Goal: Task Accomplishment & Management: Manage account settings

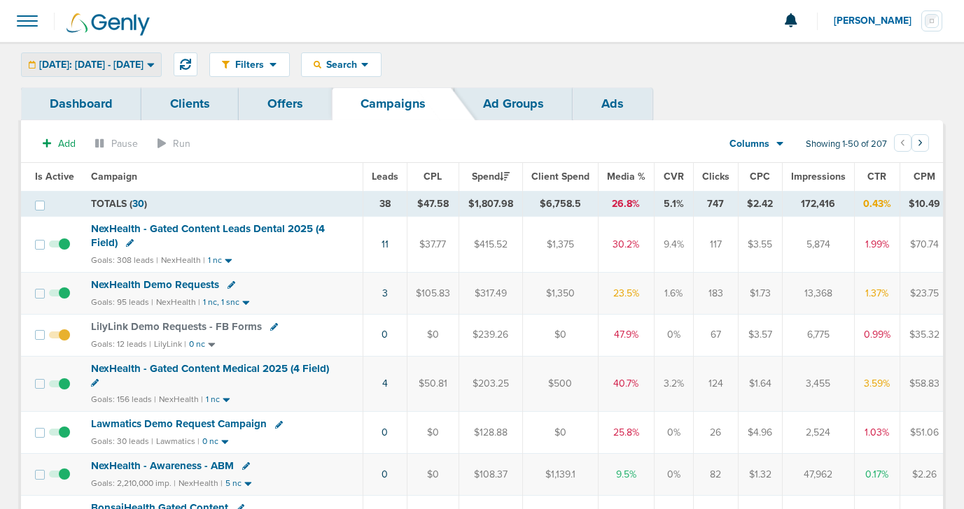
click at [105, 65] on span "[DATE]: [DATE] - [DATE]" at bounding box center [91, 65] width 104 height 10
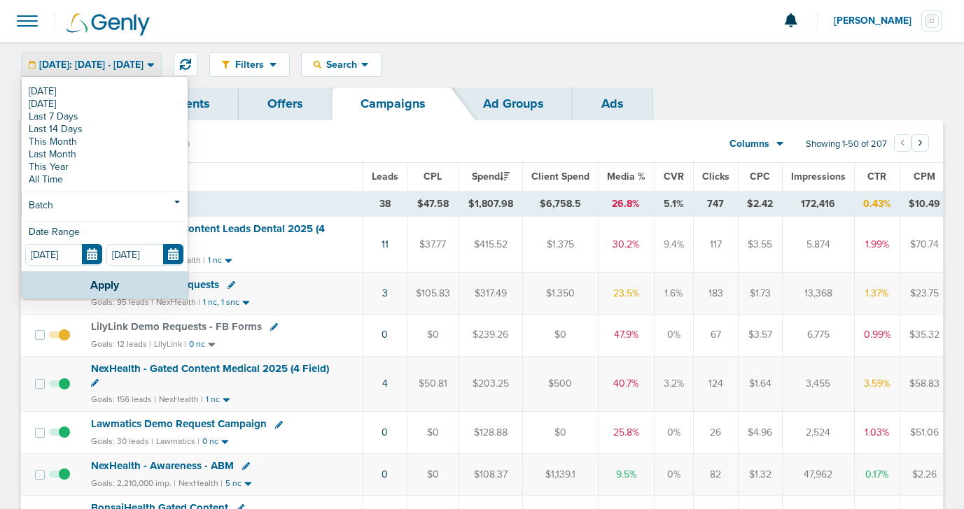
click at [105, 82] on div "[DATE] [DATE] Last 7 Days Last 14 Days This Month Last Month This Year All Time…" at bounding box center [105, 174] width 166 height 193
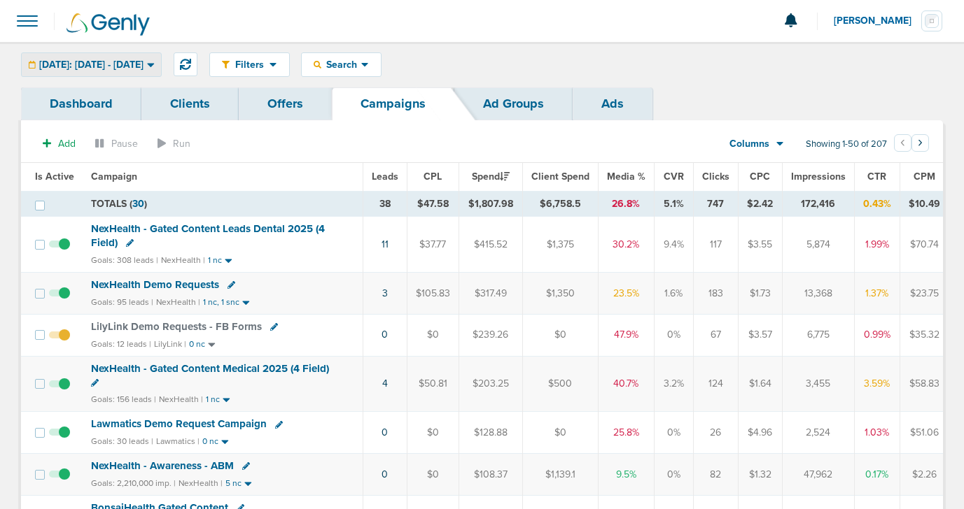
click at [103, 66] on span "[DATE]: [DATE] - [DATE]" at bounding box center [91, 65] width 104 height 10
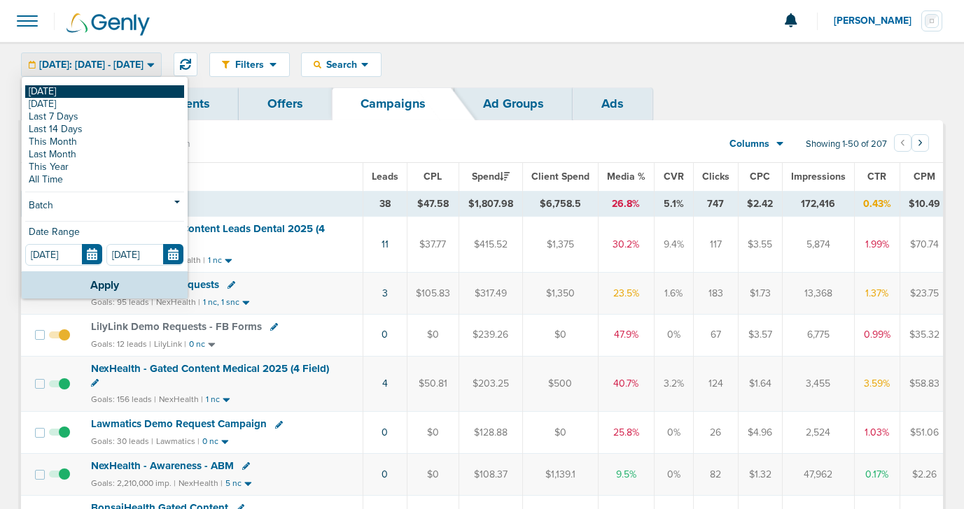
click at [95, 90] on link "[DATE]" at bounding box center [104, 91] width 159 height 13
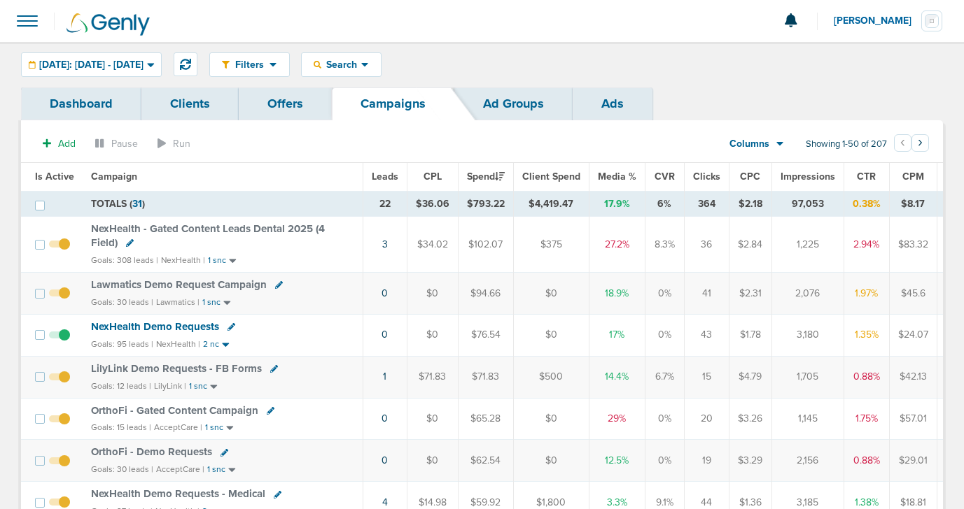
click at [119, 325] on span "NexHealth Demo Requests" at bounding box center [155, 327] width 128 height 13
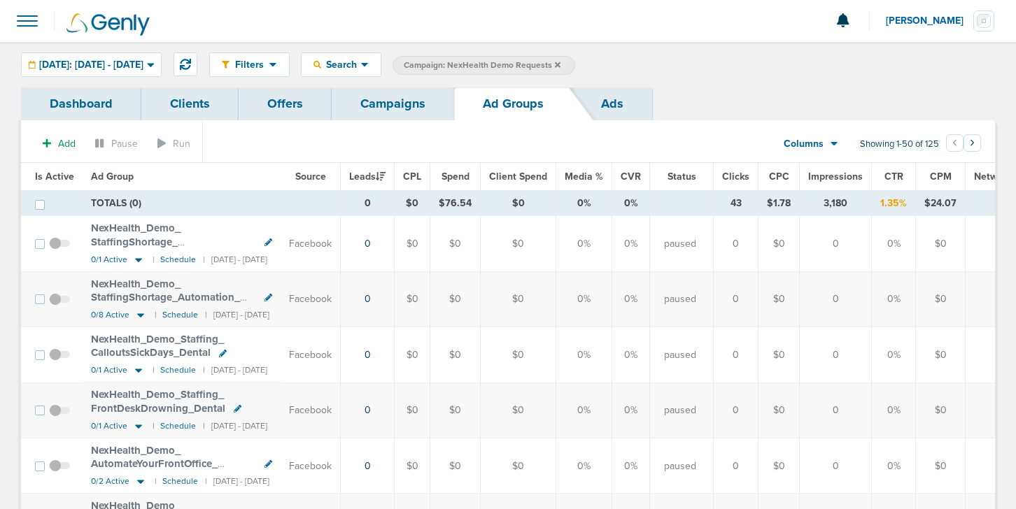
click at [380, 102] on link "Campaigns" at bounding box center [393, 103] width 122 height 33
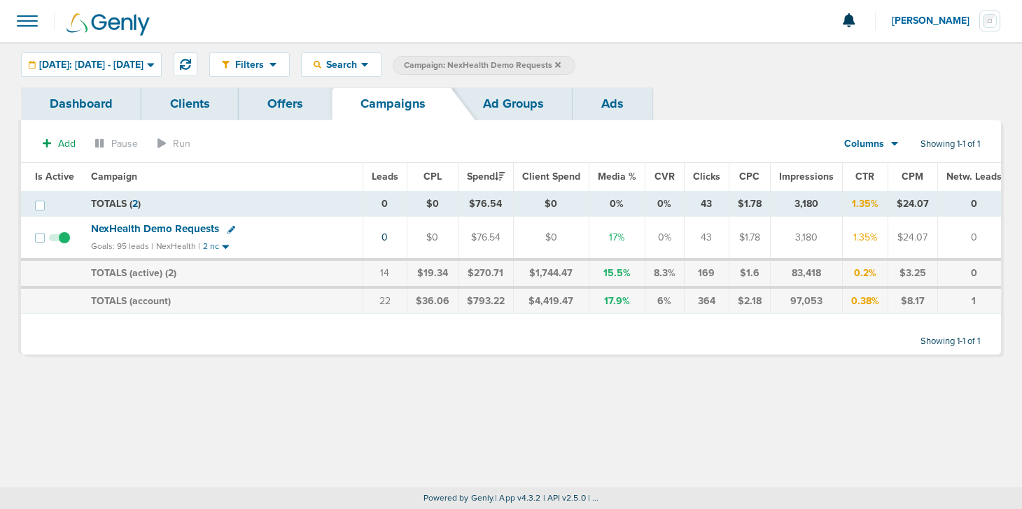
click at [561, 64] on icon at bounding box center [558, 65] width 6 height 6
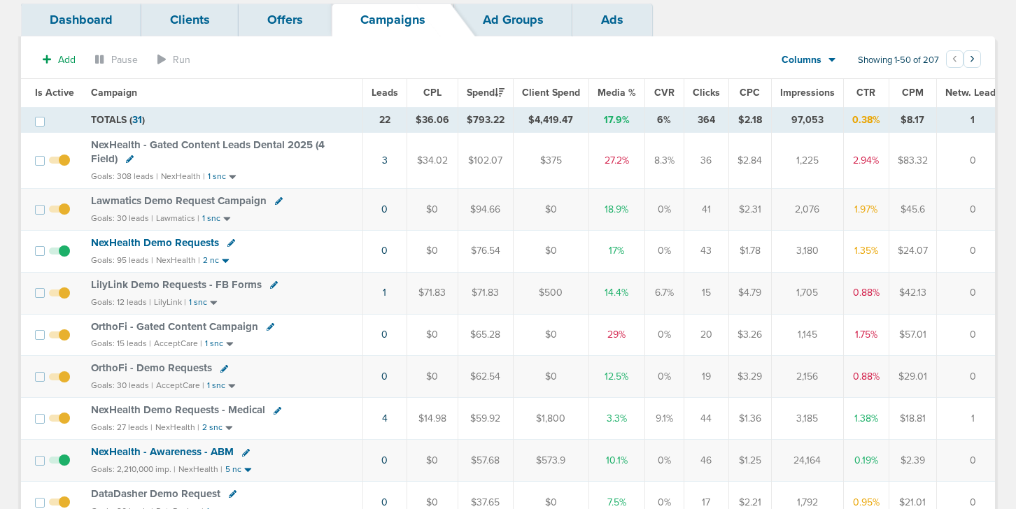
scroll to position [85, 0]
click at [146, 365] on span "OrthoFi - Demo Requests" at bounding box center [151, 367] width 121 height 13
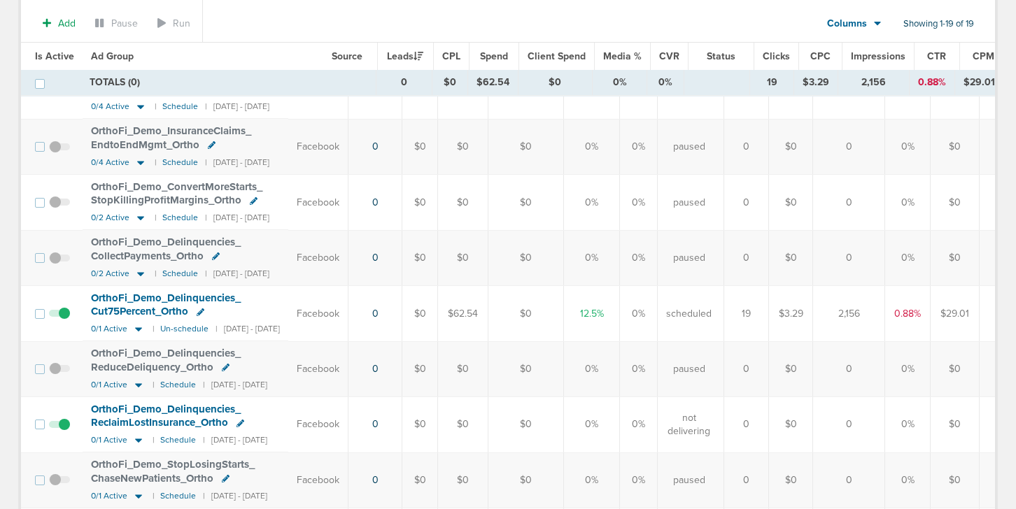
scroll to position [717, 0]
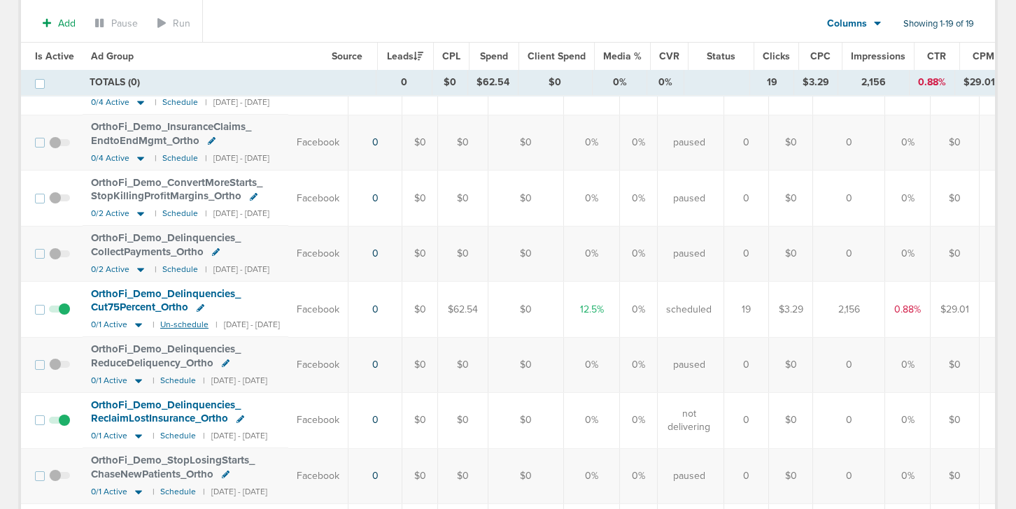
click at [171, 324] on small "Un-schedule" at bounding box center [184, 325] width 48 height 10
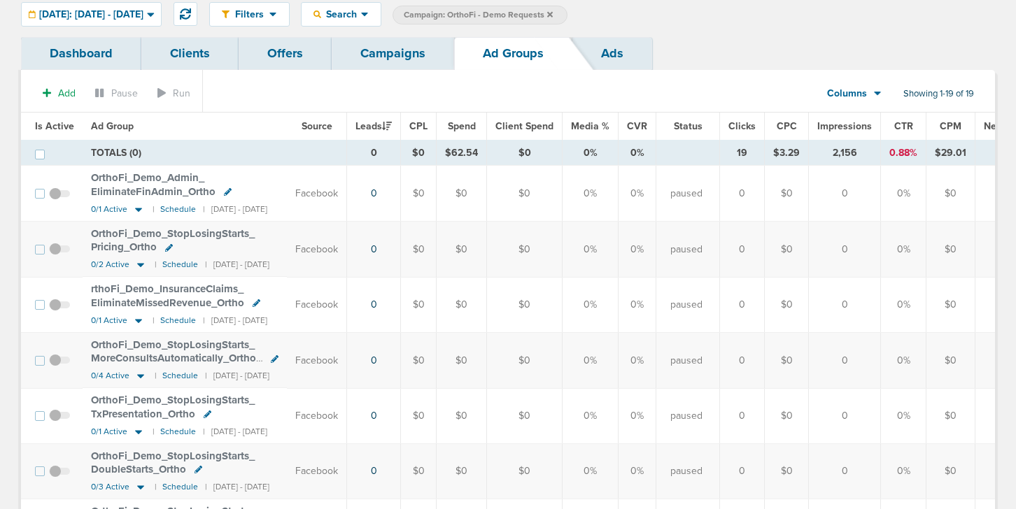
scroll to position [0, 0]
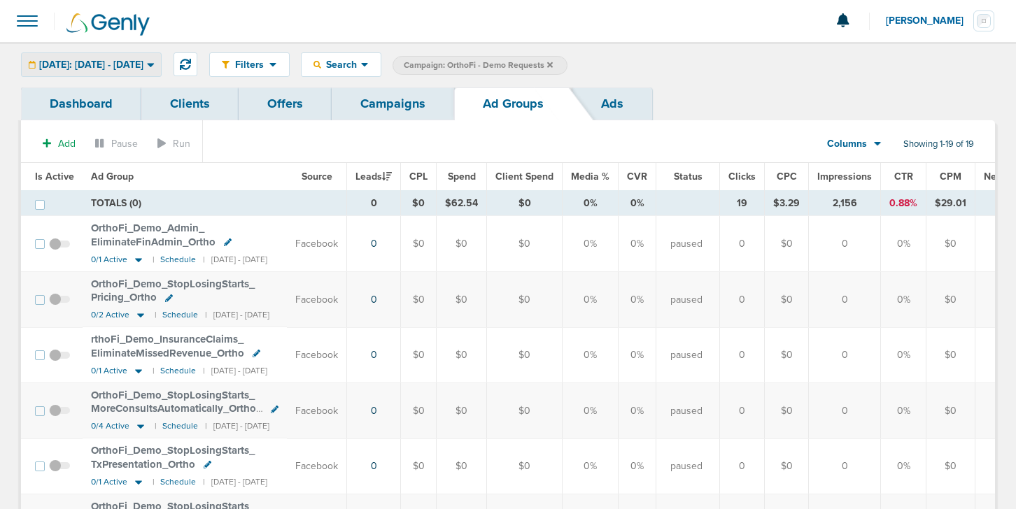
click at [120, 60] on span "[DATE]: [DATE] - [DATE]" at bounding box center [91, 65] width 104 height 10
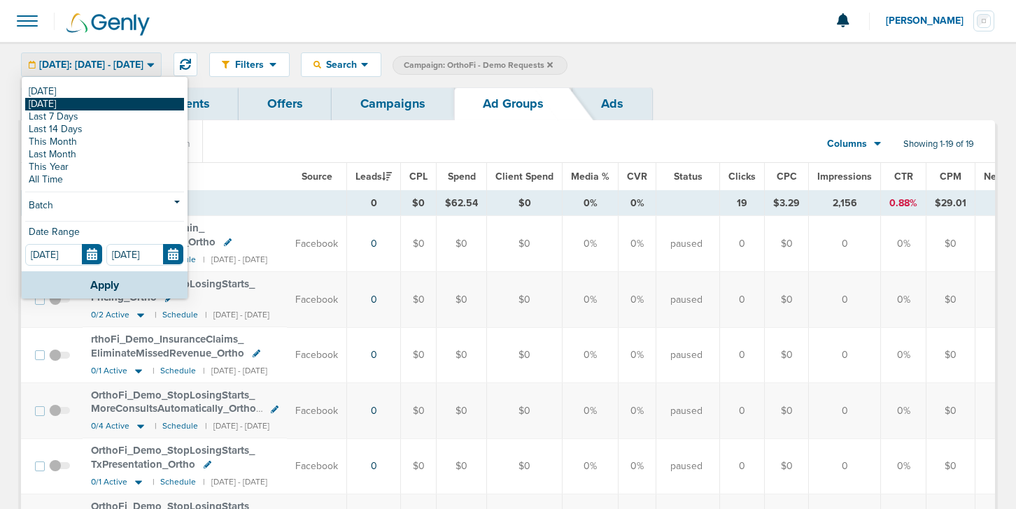
click at [111, 105] on link "[DATE]" at bounding box center [104, 104] width 159 height 13
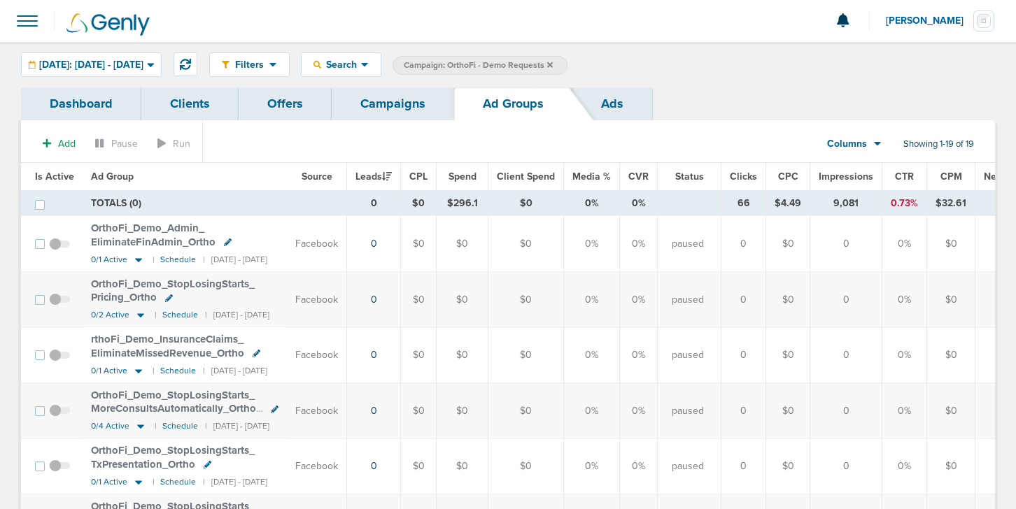
click at [380, 108] on link "Campaigns" at bounding box center [393, 103] width 122 height 33
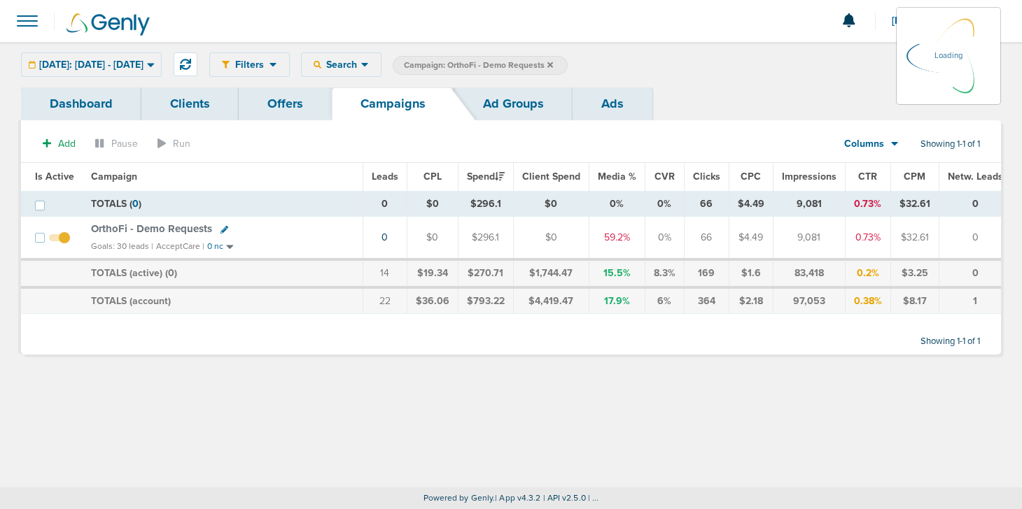
click at [141, 59] on div "[DATE]: [DATE] - [DATE] [DATE] [DATE] Last 7 Days Last 14 Days This Month Last …" at bounding box center [91, 64] width 141 height 24
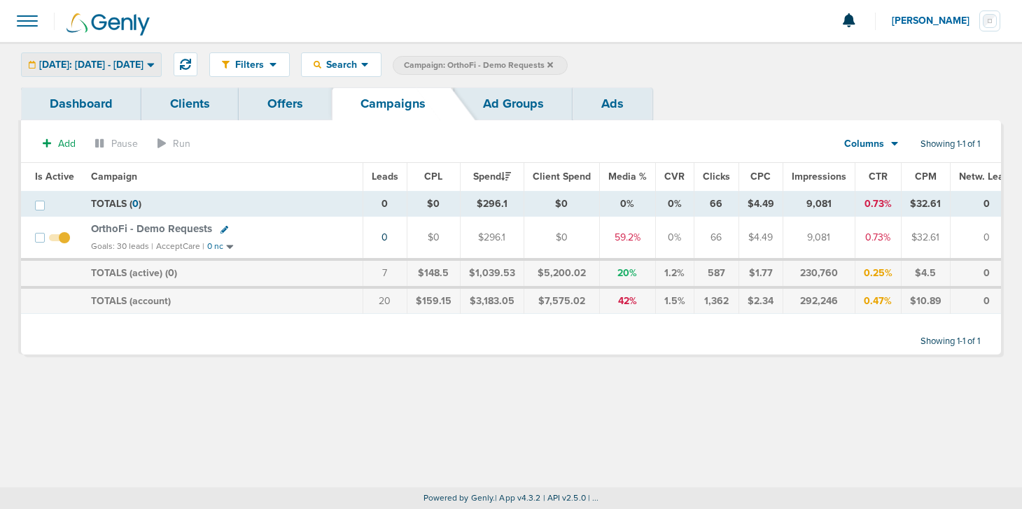
click at [135, 66] on span "[DATE]: [DATE] - [DATE]" at bounding box center [91, 65] width 104 height 10
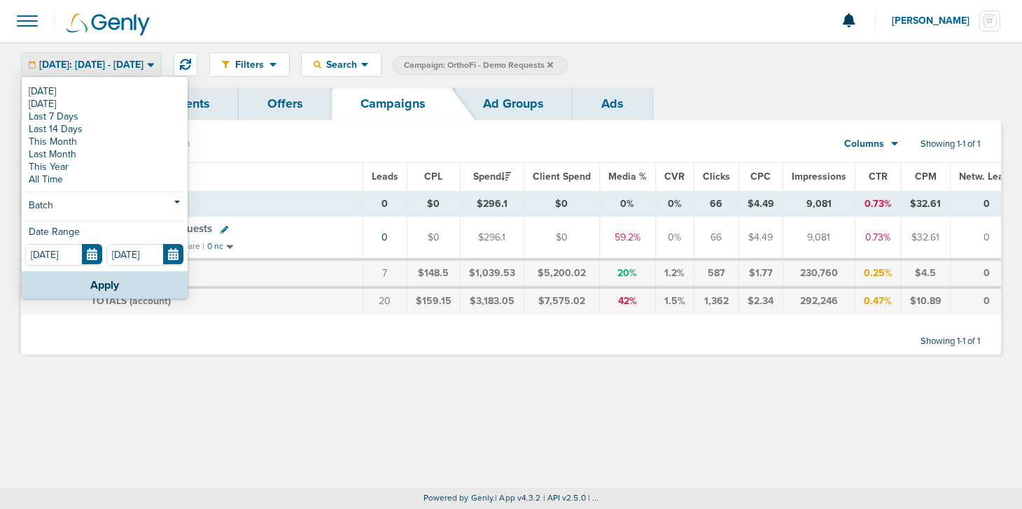
click at [143, 66] on span "[DATE]: [DATE] - [DATE]" at bounding box center [91, 65] width 104 height 10
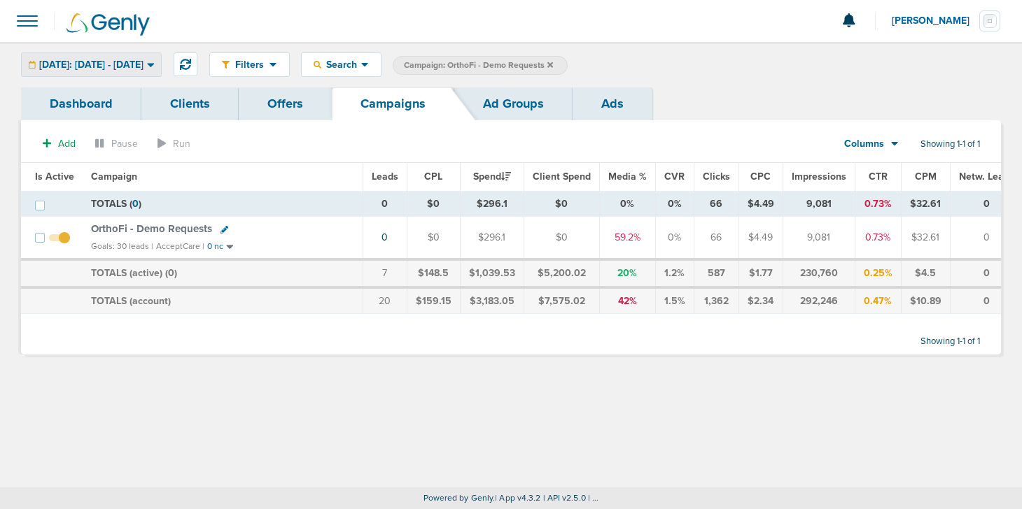
click at [143, 66] on span "[DATE]: [DATE] - [DATE]" at bounding box center [91, 65] width 104 height 10
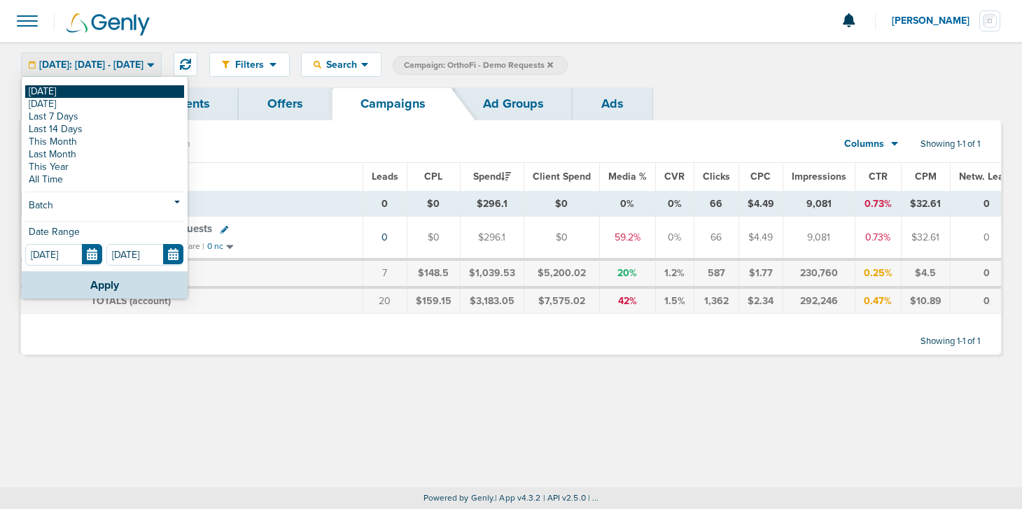
click at [141, 94] on link "[DATE]" at bounding box center [104, 91] width 159 height 13
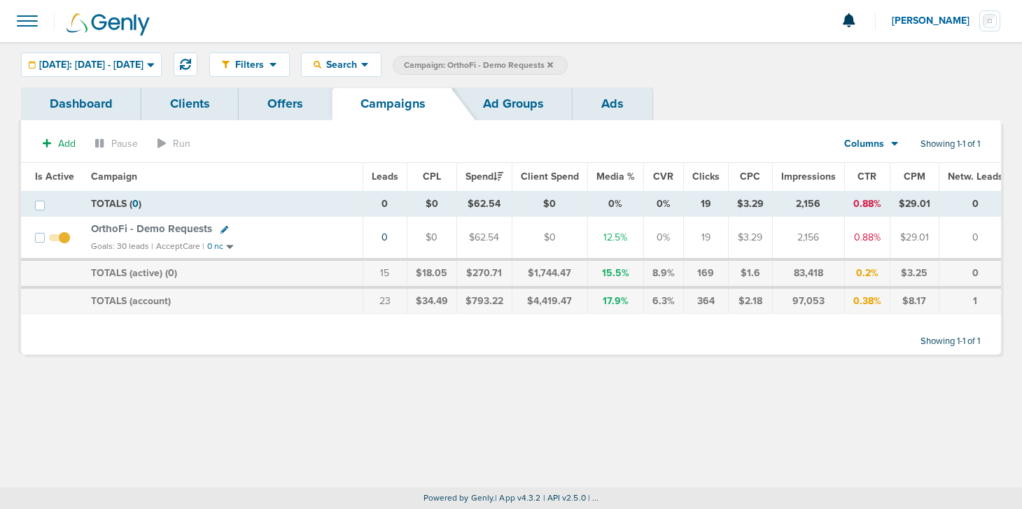
click at [568, 64] on label "Campaign: OrthoFi - Demo Requests" at bounding box center [480, 65] width 175 height 19
click at [553, 65] on icon at bounding box center [550, 65] width 6 height 8
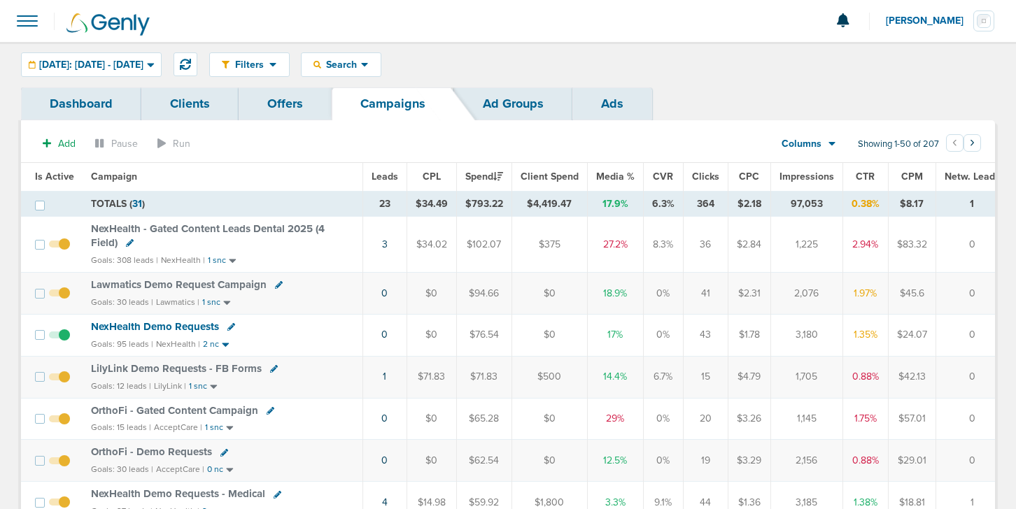
click at [125, 323] on span "NexHealth Demo Requests" at bounding box center [155, 327] width 128 height 13
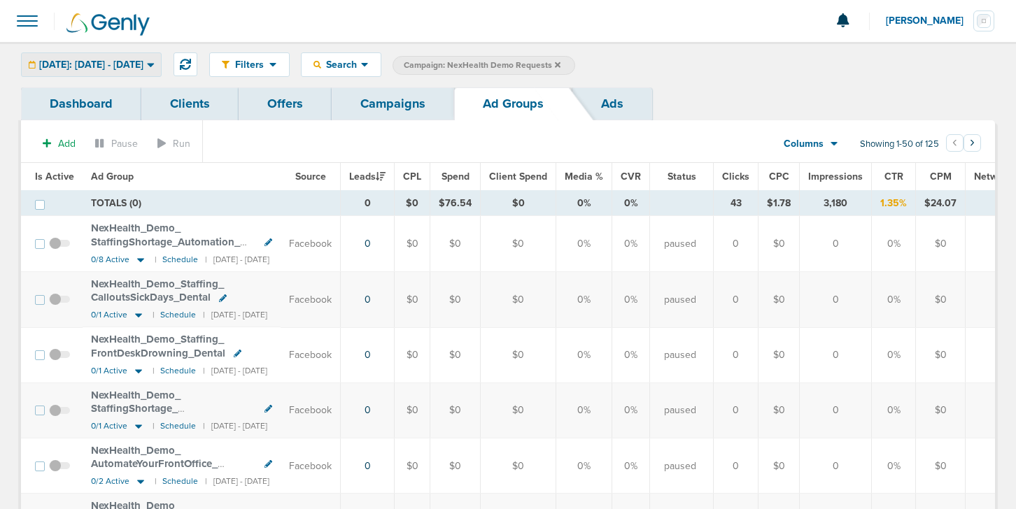
click at [108, 69] on span "[DATE]: [DATE] - [DATE]" at bounding box center [91, 65] width 104 height 10
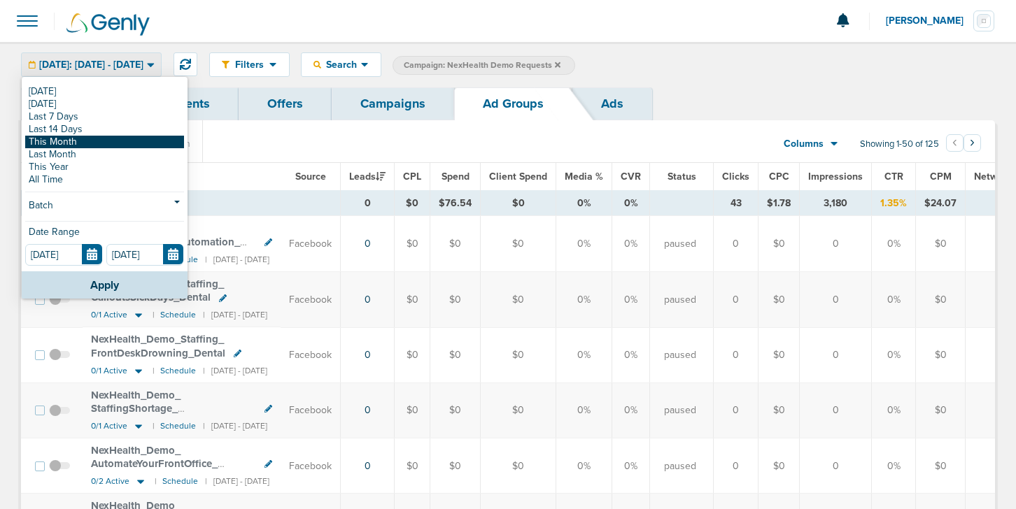
click at [88, 145] on link "This Month" at bounding box center [104, 142] width 159 height 13
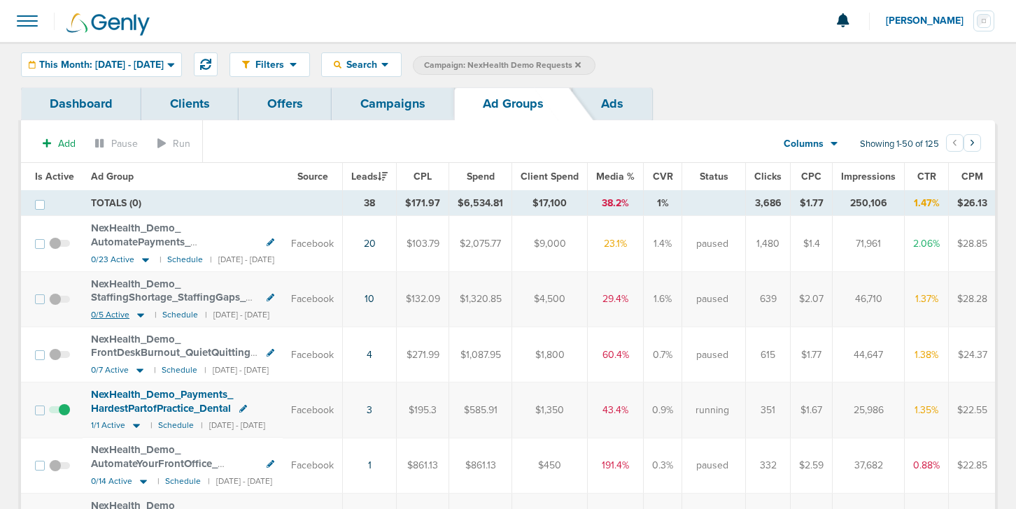
click at [140, 318] on icon at bounding box center [141, 315] width 14 height 12
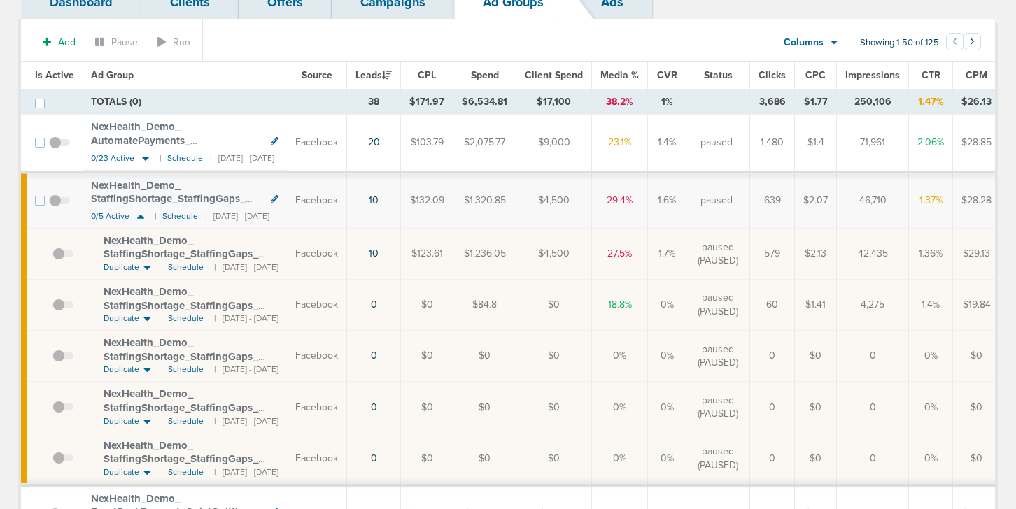
scroll to position [101, 0]
click at [183, 320] on span "Schedule" at bounding box center [186, 320] width 36 height 12
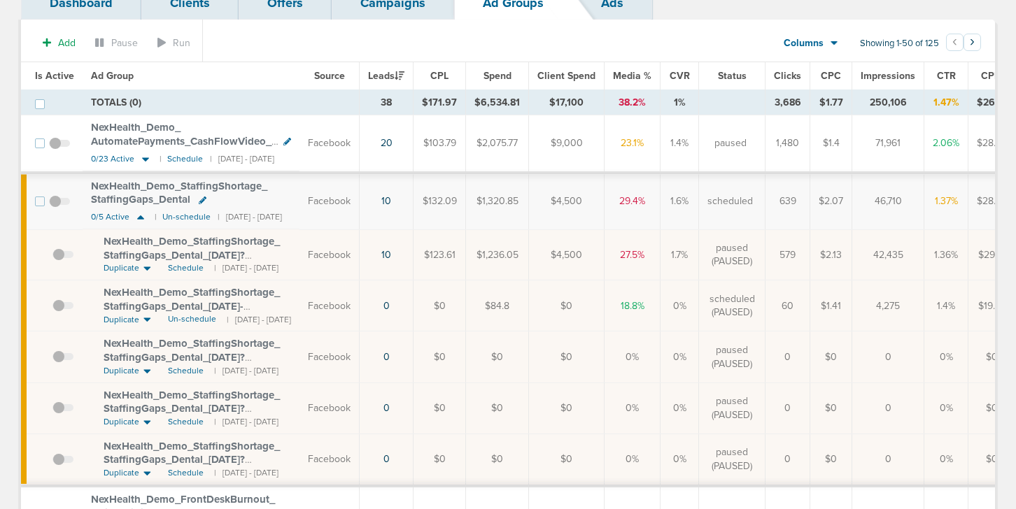
click at [55, 313] on span at bounding box center [62, 313] width 21 height 0
click at [52, 309] on input "checkbox" at bounding box center [52, 309] width 0 height 0
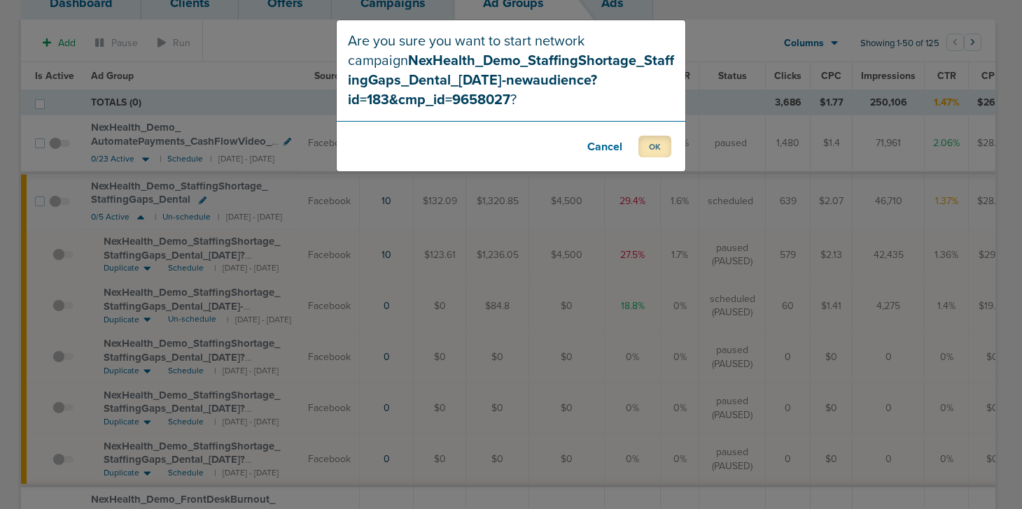
click at [649, 148] on button "OK" at bounding box center [654, 147] width 33 height 22
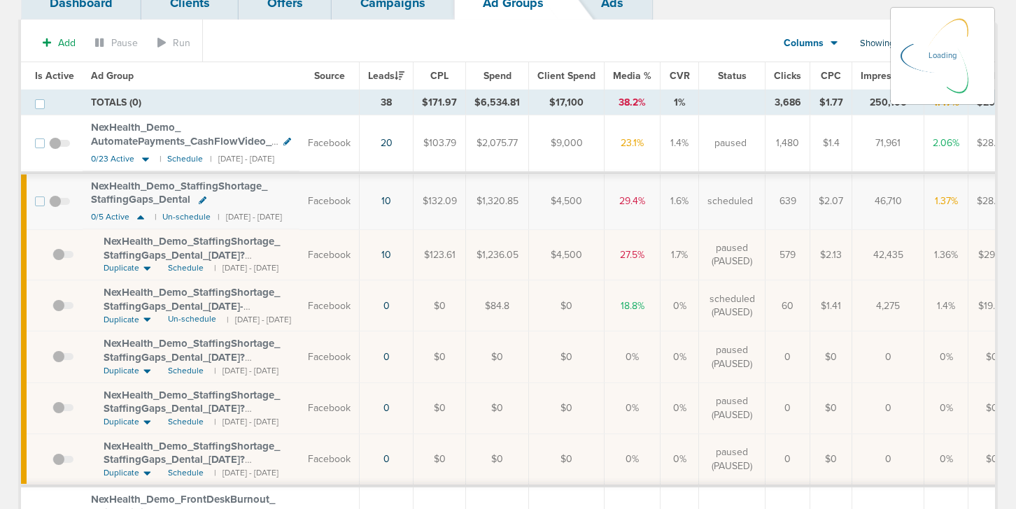
scroll to position [29, 0]
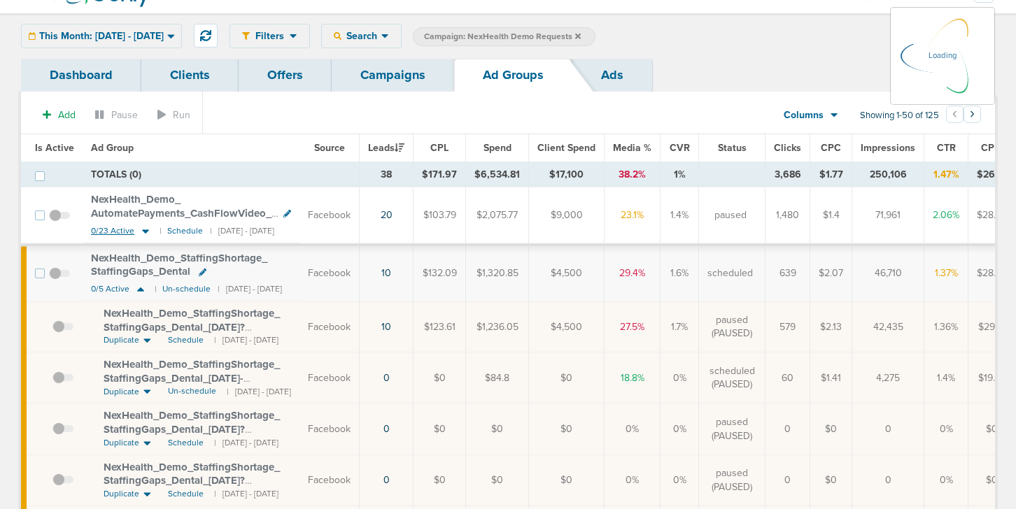
click at [144, 230] on icon at bounding box center [145, 232] width 7 height 4
click at [141, 232] on icon at bounding box center [146, 231] width 14 height 12
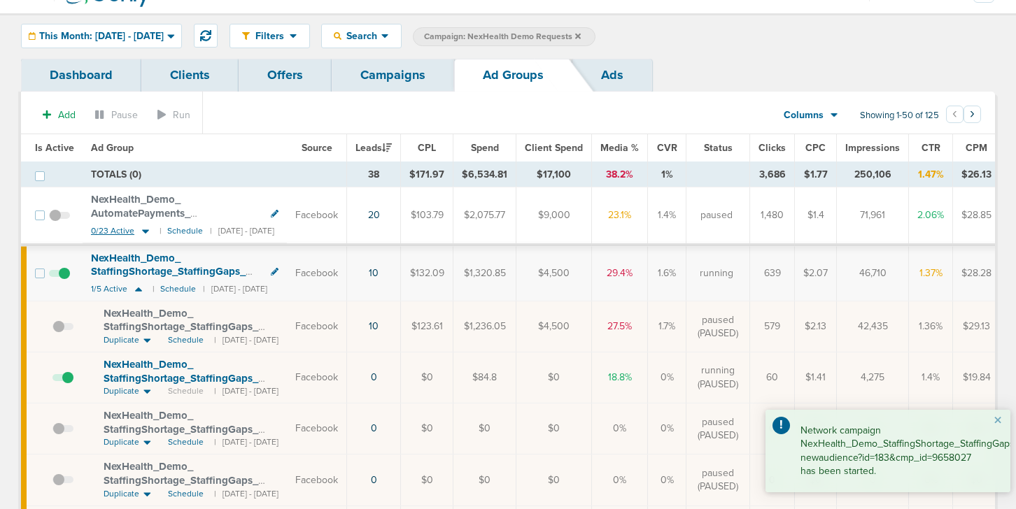
click at [146, 230] on icon at bounding box center [145, 232] width 7 height 4
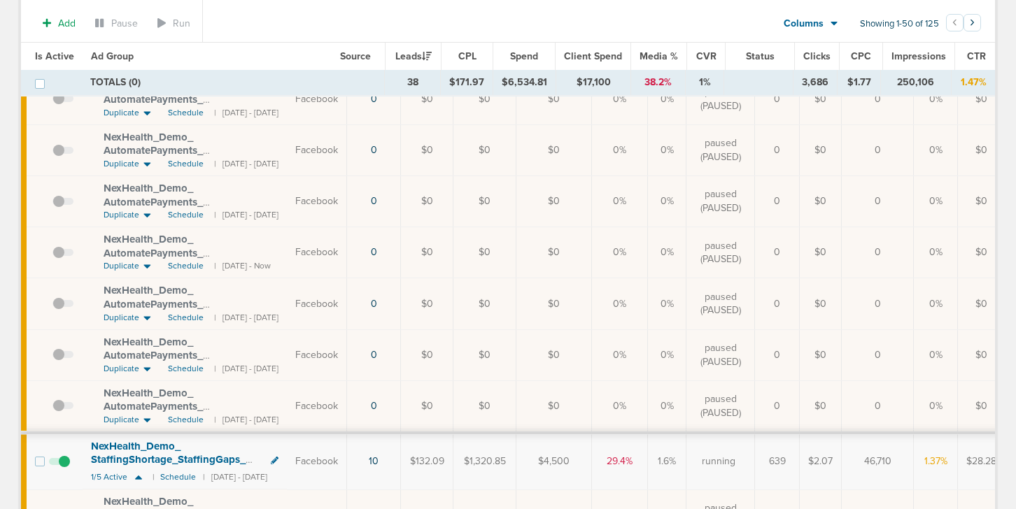
scroll to position [1025, 0]
click at [55, 258] on span at bounding box center [62, 258] width 21 height 0
click at [52, 253] on input "checkbox" at bounding box center [52, 253] width 0 height 0
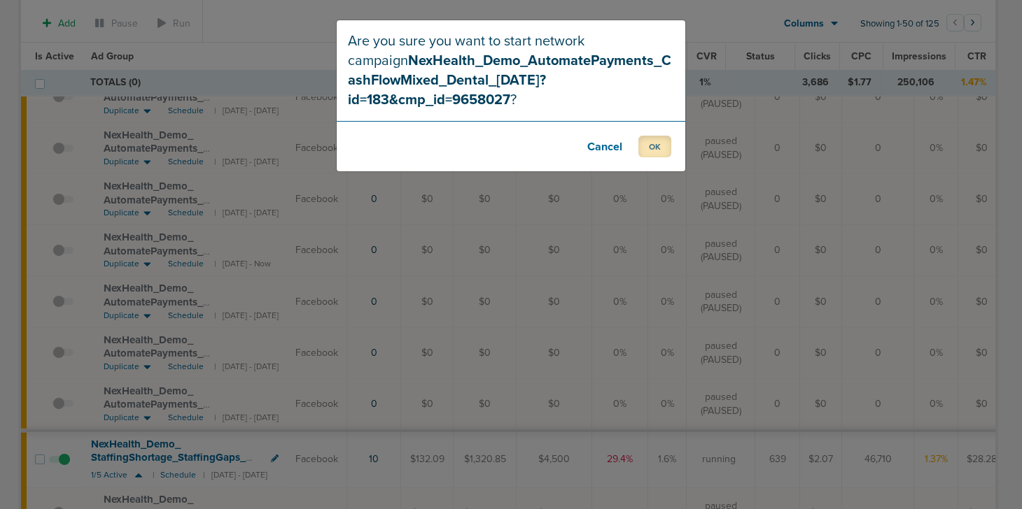
click at [654, 148] on button "OK" at bounding box center [654, 147] width 33 height 22
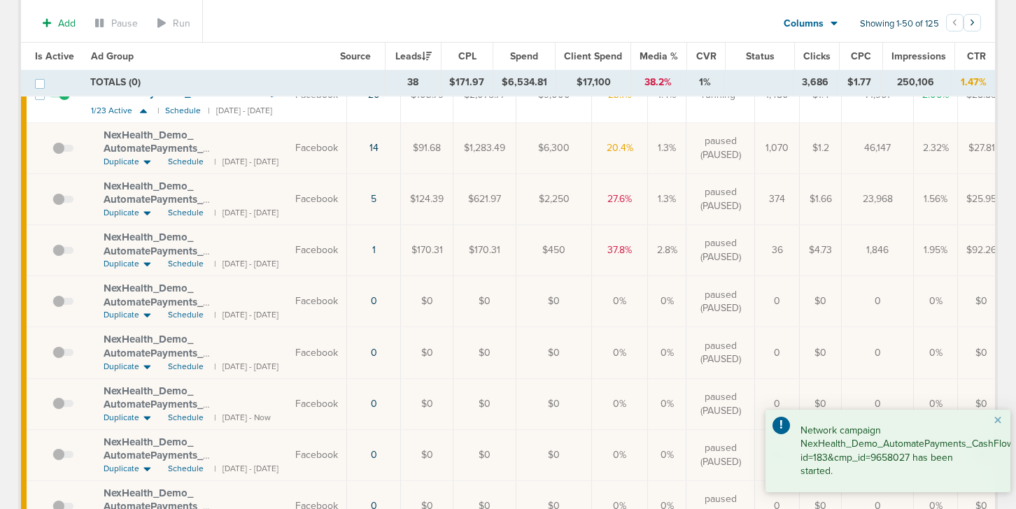
scroll to position [0, 0]
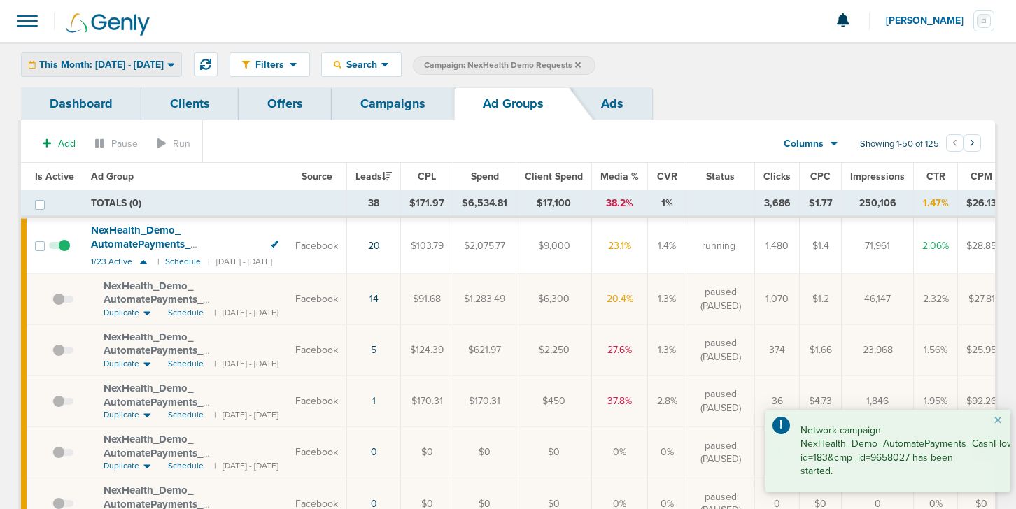
click at [67, 62] on span "This Month: [DATE] - [DATE]" at bounding box center [101, 65] width 125 height 10
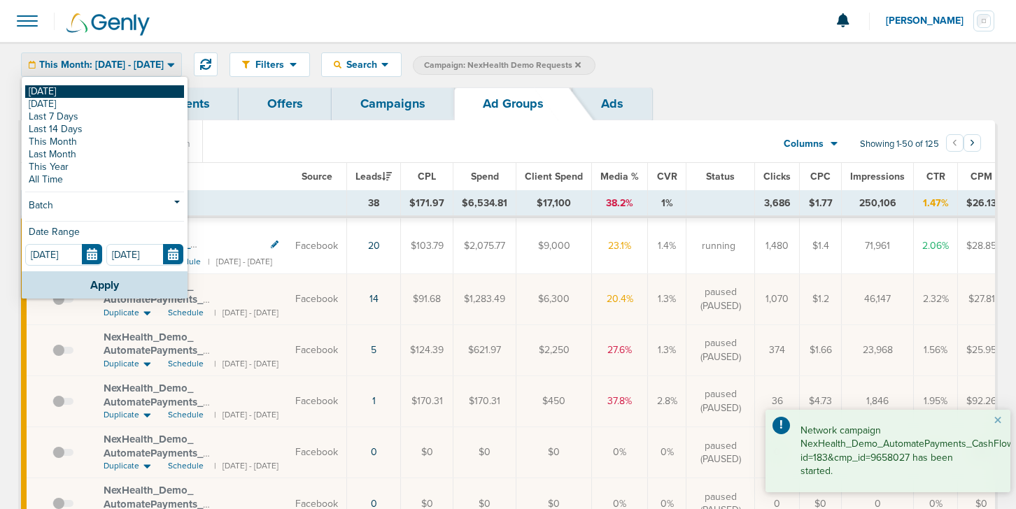
click at [74, 92] on link "[DATE]" at bounding box center [104, 91] width 159 height 13
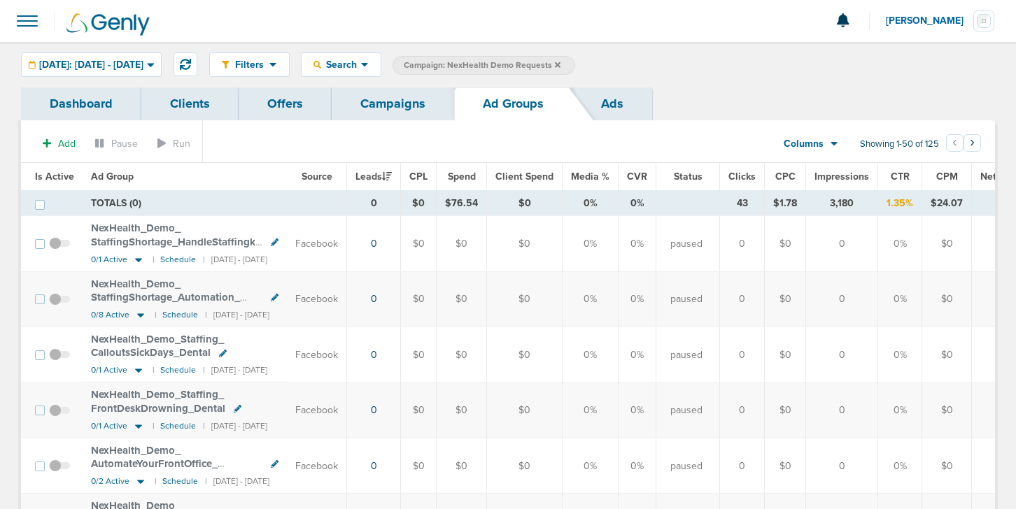
click at [50, 178] on span "Is Active" at bounding box center [54, 177] width 39 height 12
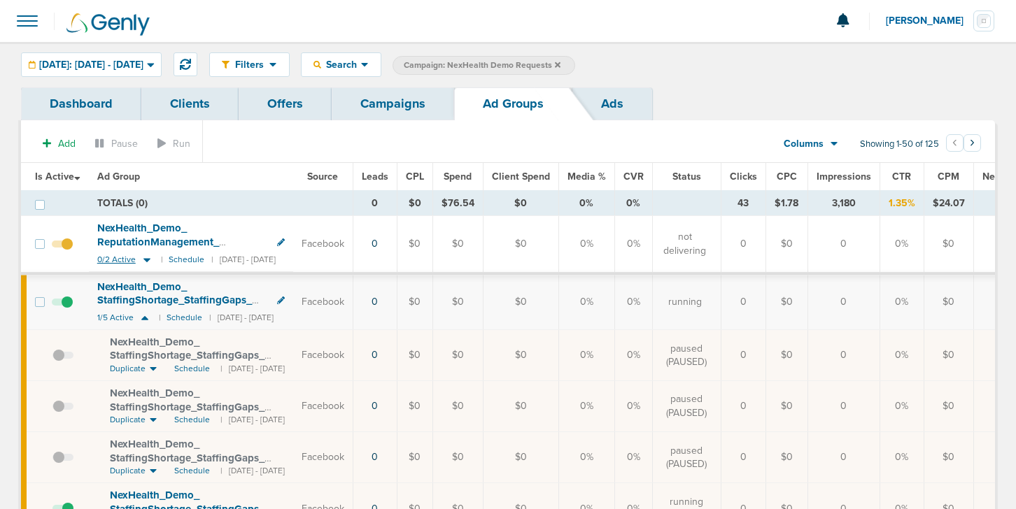
click at [149, 258] on icon at bounding box center [147, 260] width 14 height 12
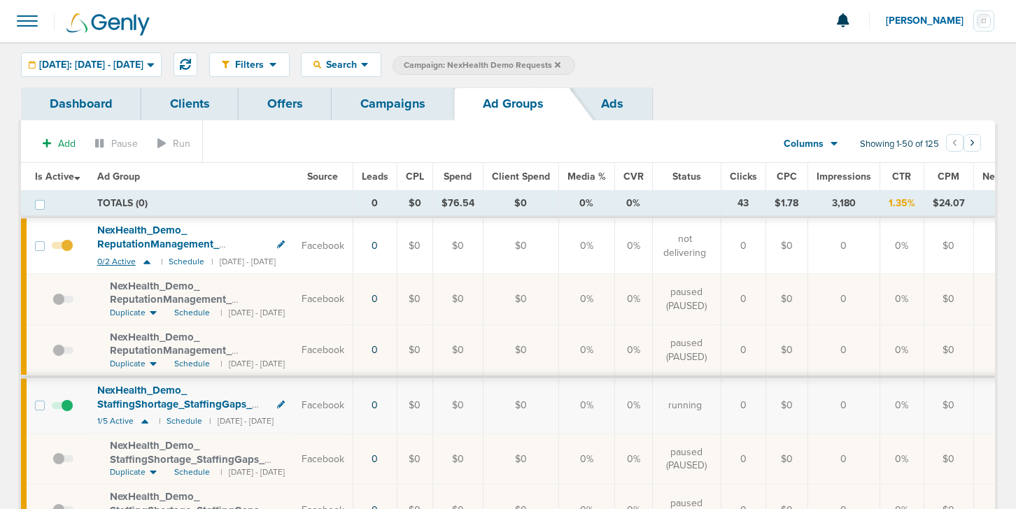
click at [149, 258] on icon at bounding box center [147, 262] width 14 height 12
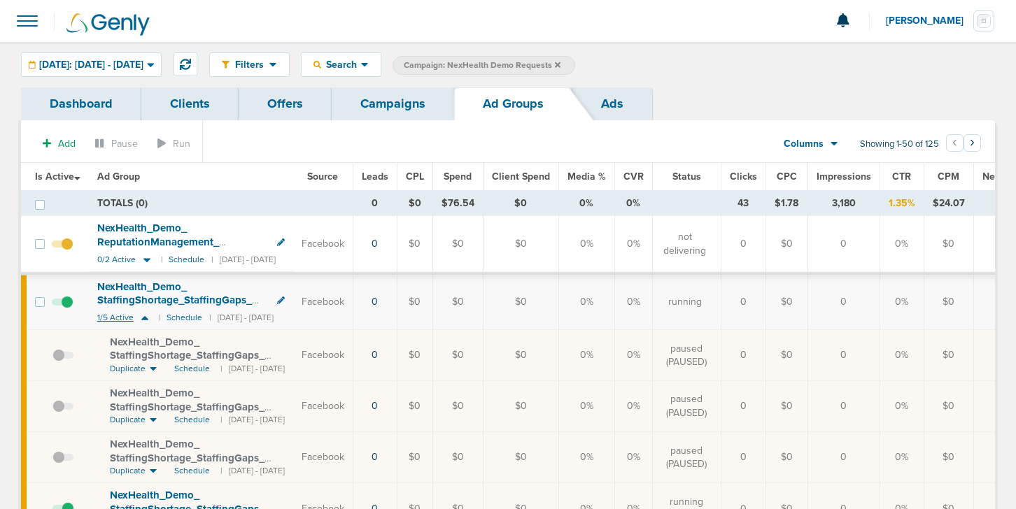
click at [141, 320] on icon at bounding box center [145, 318] width 14 height 12
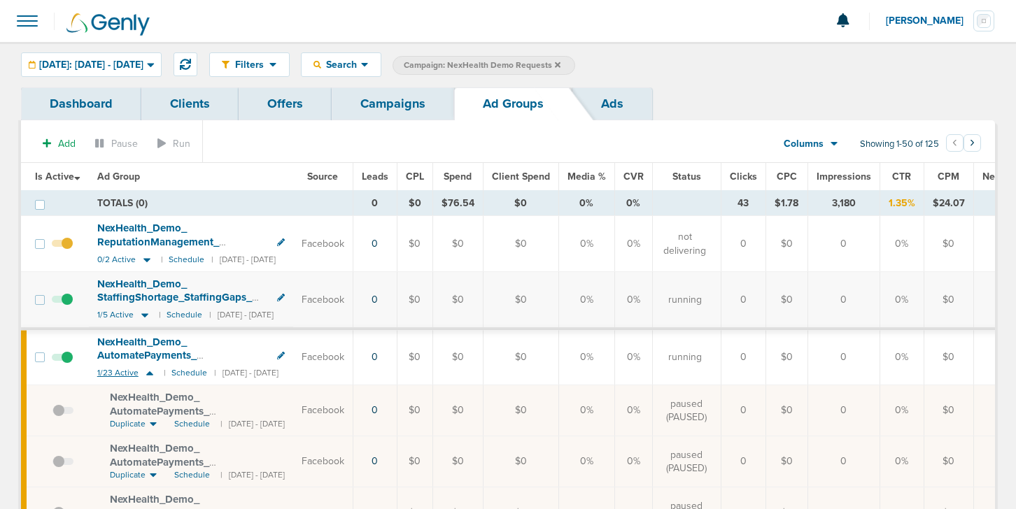
click at [152, 371] on icon at bounding box center [150, 373] width 14 height 12
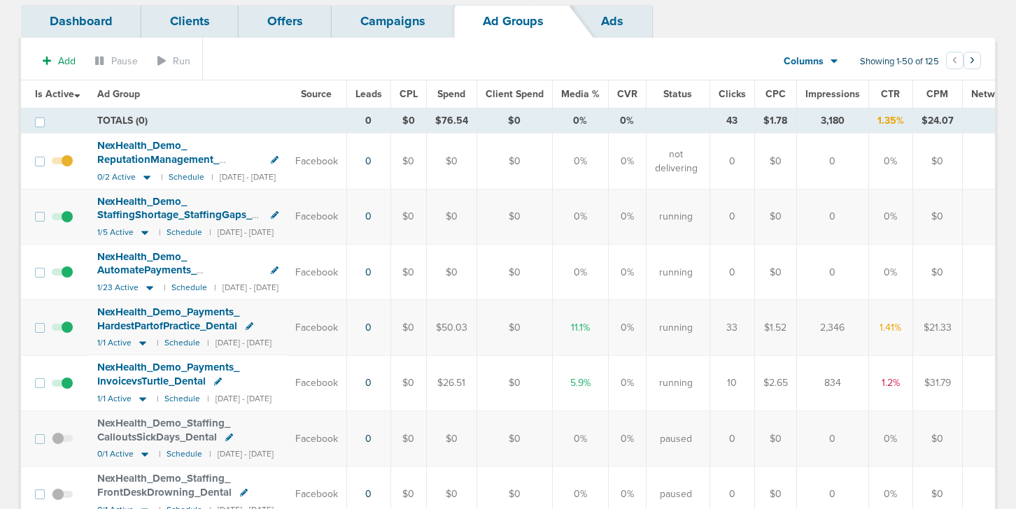
scroll to position [84, 0]
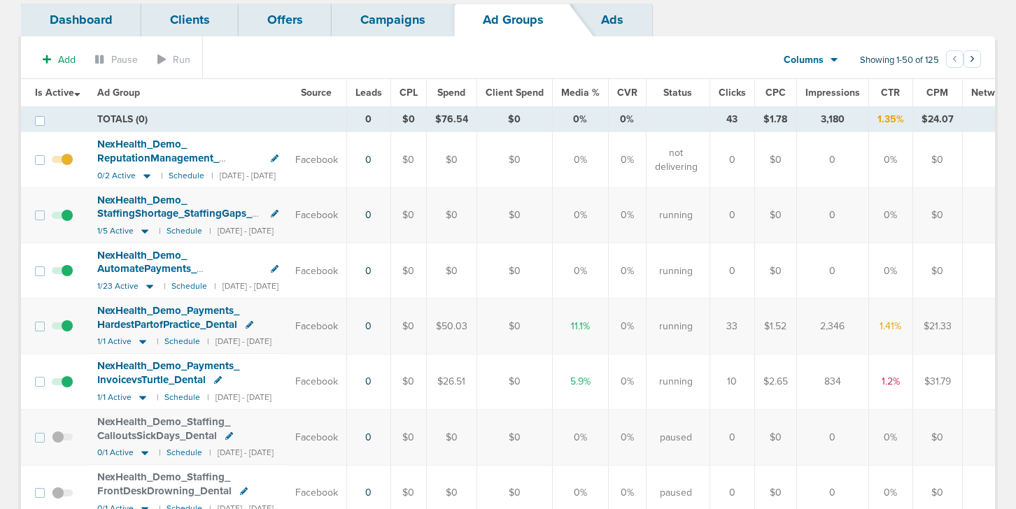
click at [68, 389] on span at bounding box center [62, 389] width 21 height 0
click at [62, 385] on input "checkbox" at bounding box center [62, 385] width 0 height 0
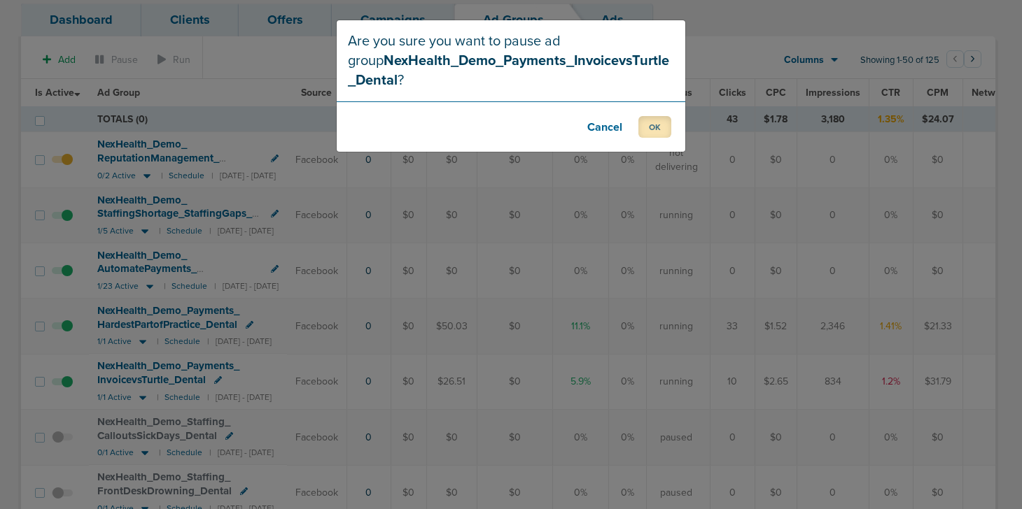
click at [645, 125] on button "OK" at bounding box center [654, 127] width 33 height 22
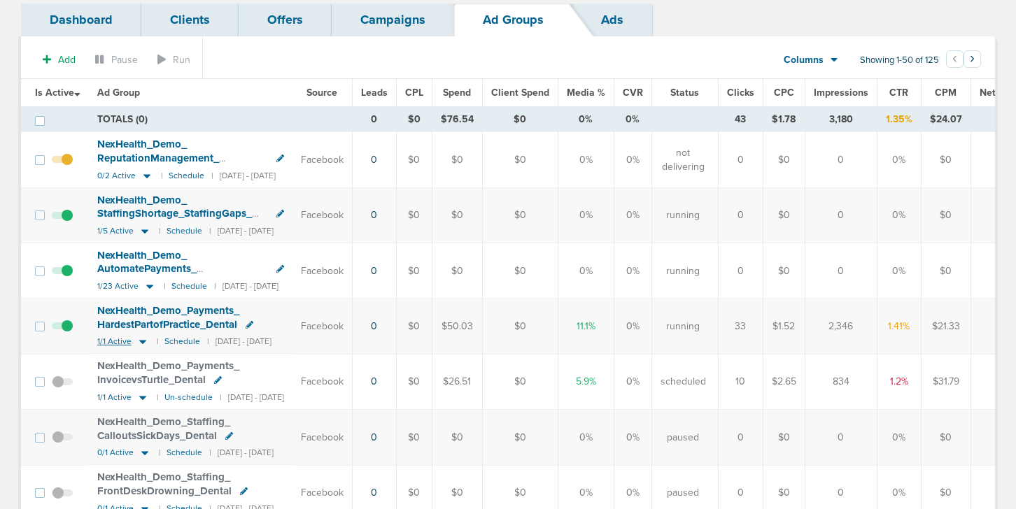
click at [143, 342] on icon at bounding box center [142, 343] width 7 height 4
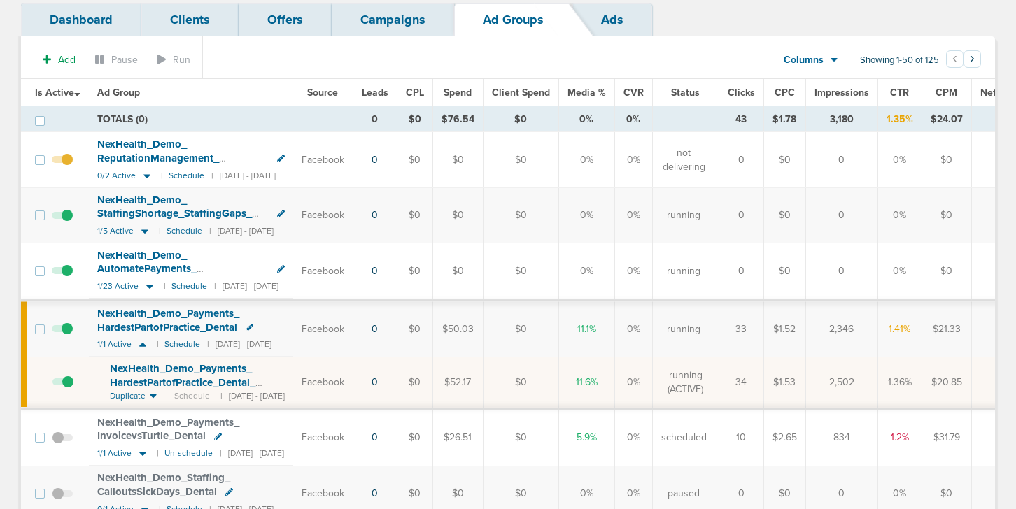
click at [67, 390] on span at bounding box center [62, 390] width 21 height 0
click at [52, 386] on input "checkbox" at bounding box center [52, 386] width 0 height 0
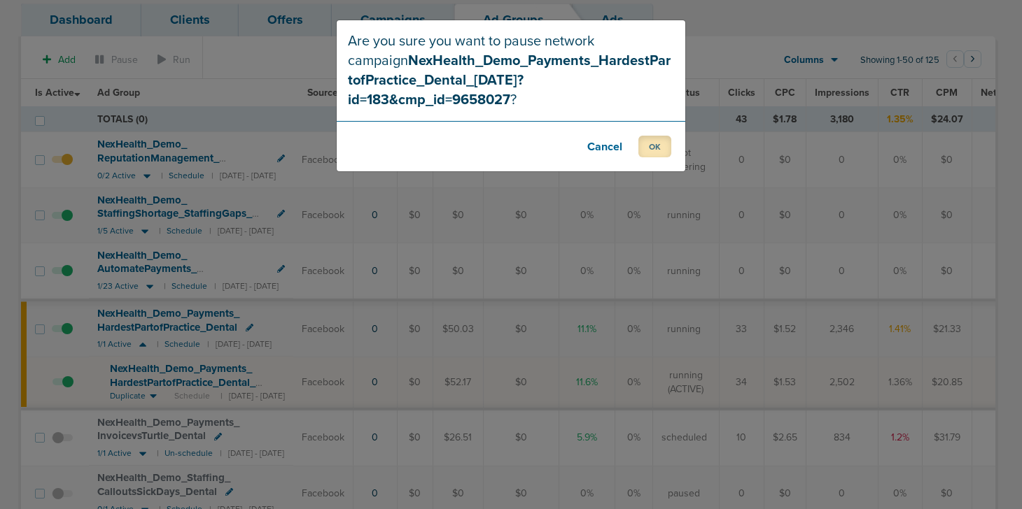
click at [659, 136] on button "OK" at bounding box center [654, 147] width 33 height 22
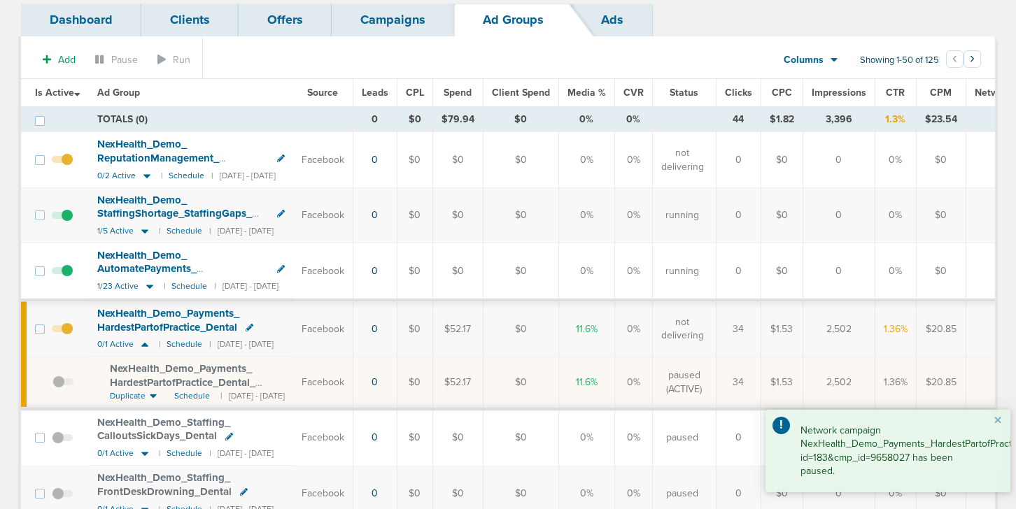
click at [69, 336] on span at bounding box center [62, 336] width 21 height 0
click at [62, 332] on input "checkbox" at bounding box center [62, 332] width 0 height 0
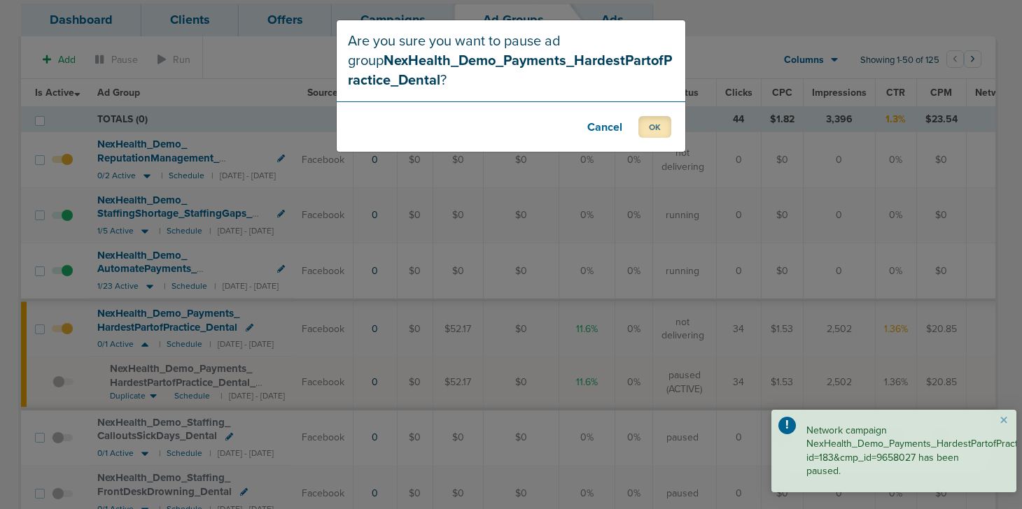
click at [659, 130] on button "OK" at bounding box center [654, 127] width 33 height 22
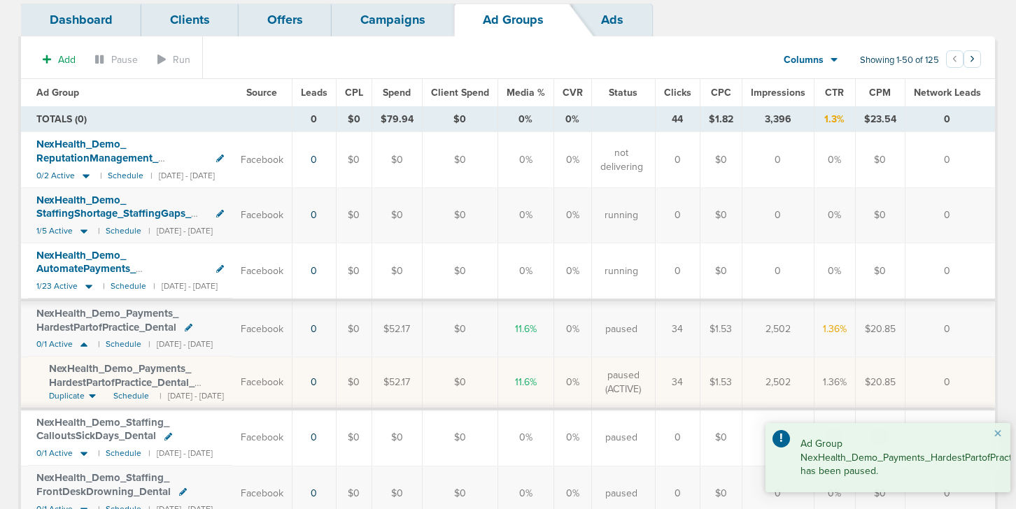
scroll to position [0, 0]
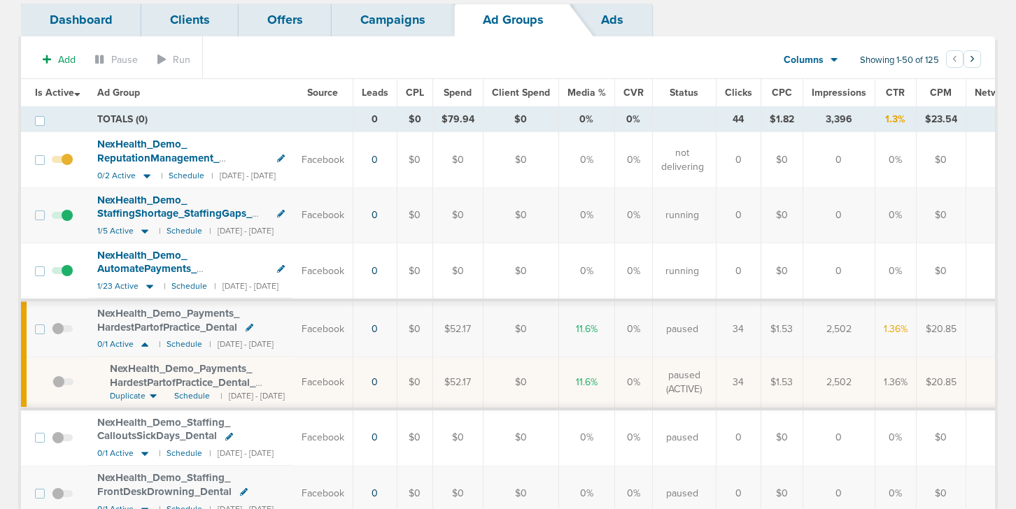
click at [57, 390] on span at bounding box center [62, 390] width 21 height 0
click at [52, 386] on input "checkbox" at bounding box center [52, 386] width 0 height 0
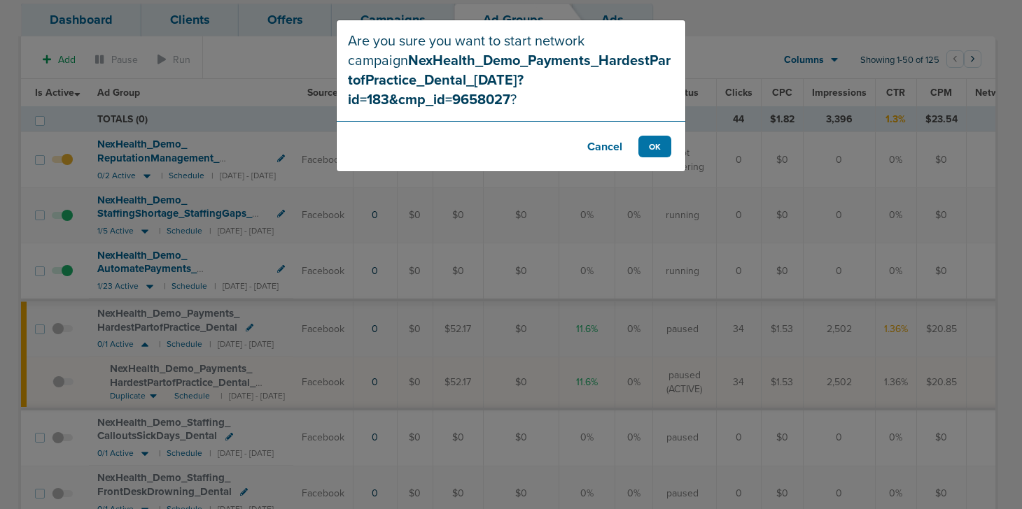
click at [598, 136] on button "Cancel" at bounding box center [605, 147] width 56 height 22
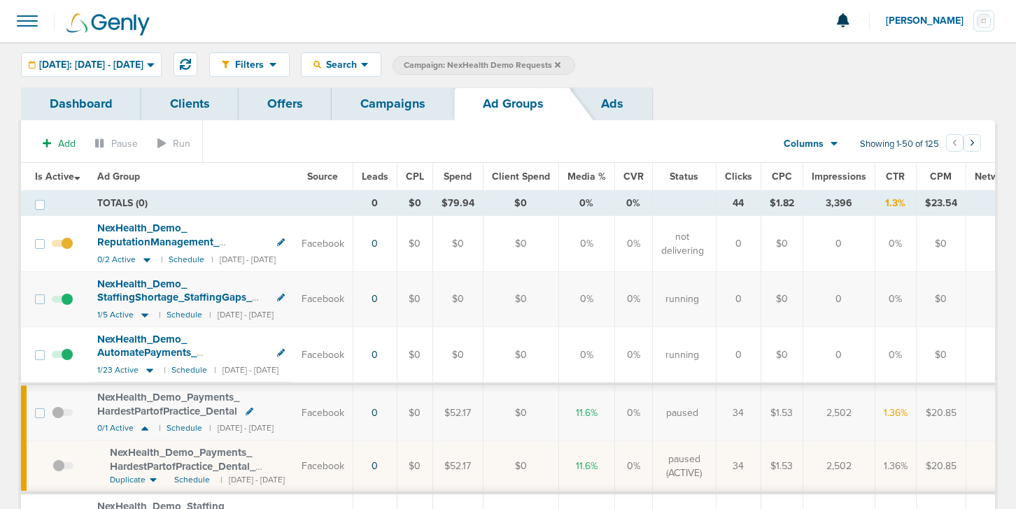
click at [389, 101] on link "Campaigns" at bounding box center [393, 103] width 122 height 33
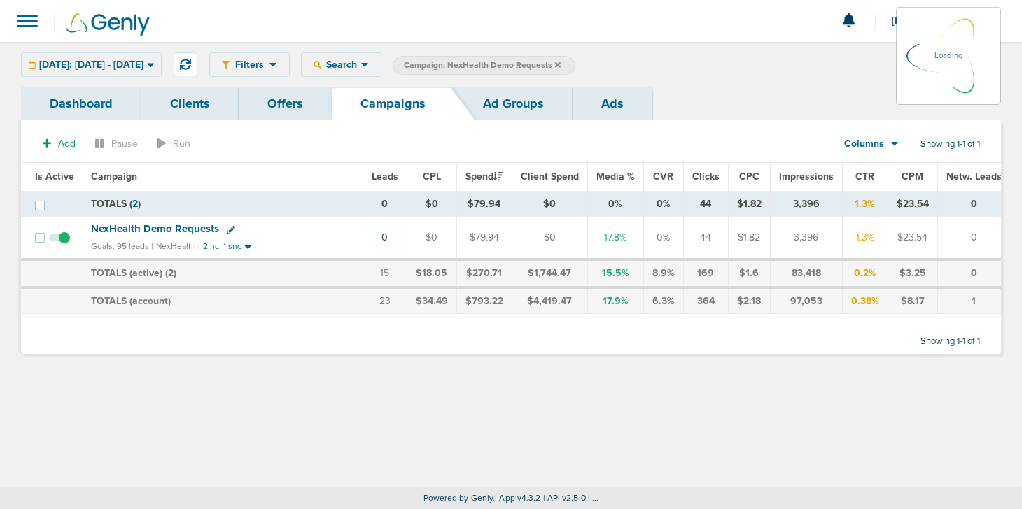
click at [561, 62] on icon at bounding box center [558, 65] width 6 height 8
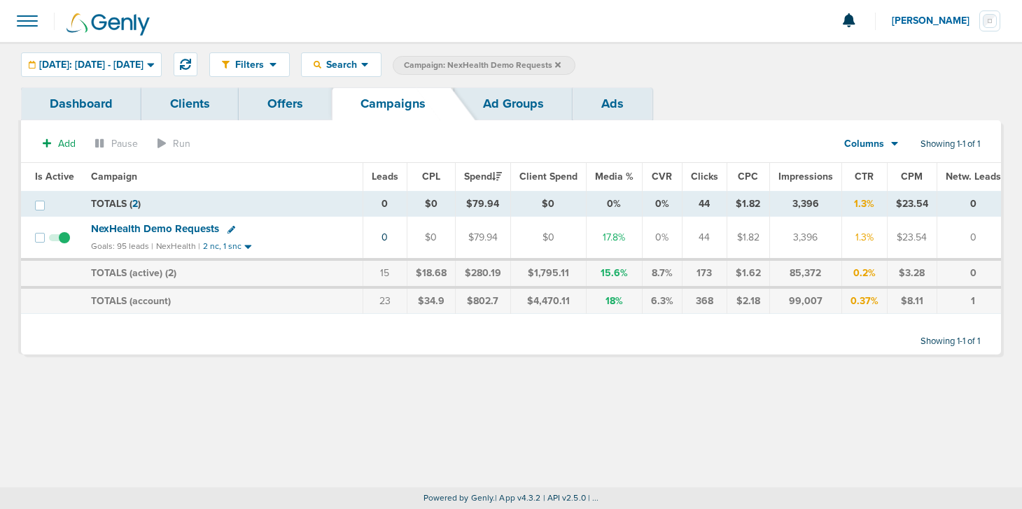
click at [561, 65] on icon at bounding box center [558, 65] width 6 height 6
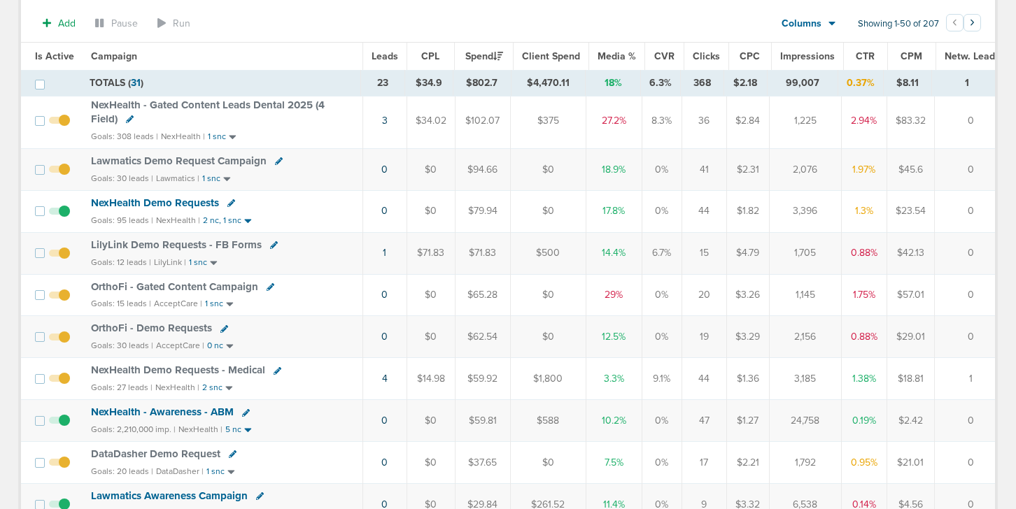
scroll to position [129, 0]
click at [62, 301] on span at bounding box center [59, 301] width 21 height 0
click at [59, 297] on input "checkbox" at bounding box center [59, 297] width 0 height 0
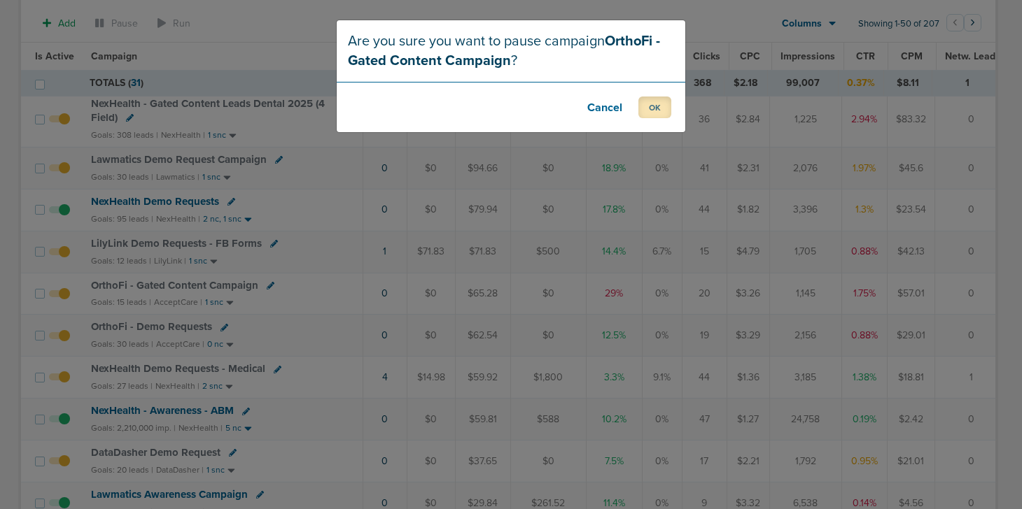
click at [652, 103] on button "OK" at bounding box center [654, 108] width 33 height 22
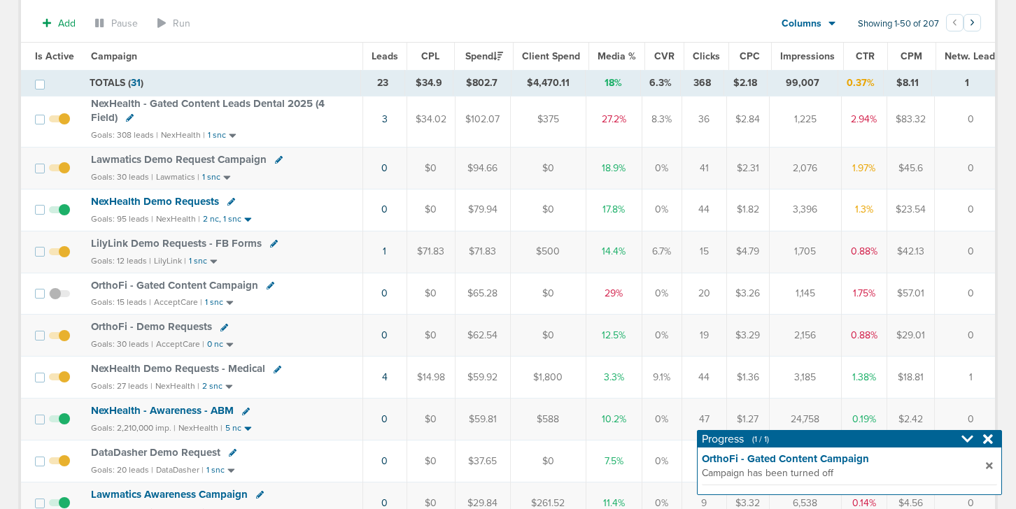
click at [64, 343] on span at bounding box center [59, 343] width 21 height 0
click at [59, 339] on input "checkbox" at bounding box center [59, 339] width 0 height 0
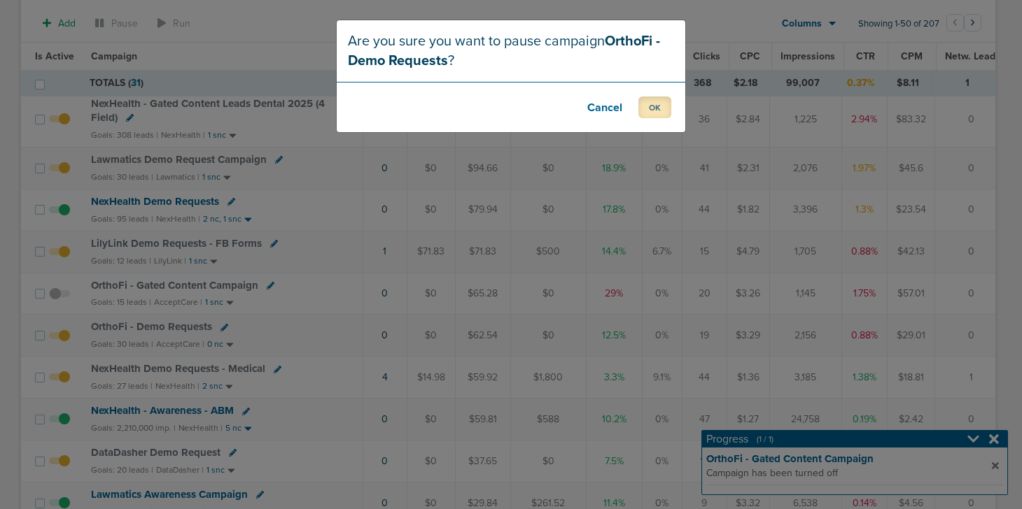
click at [653, 115] on button "OK" at bounding box center [654, 108] width 33 height 22
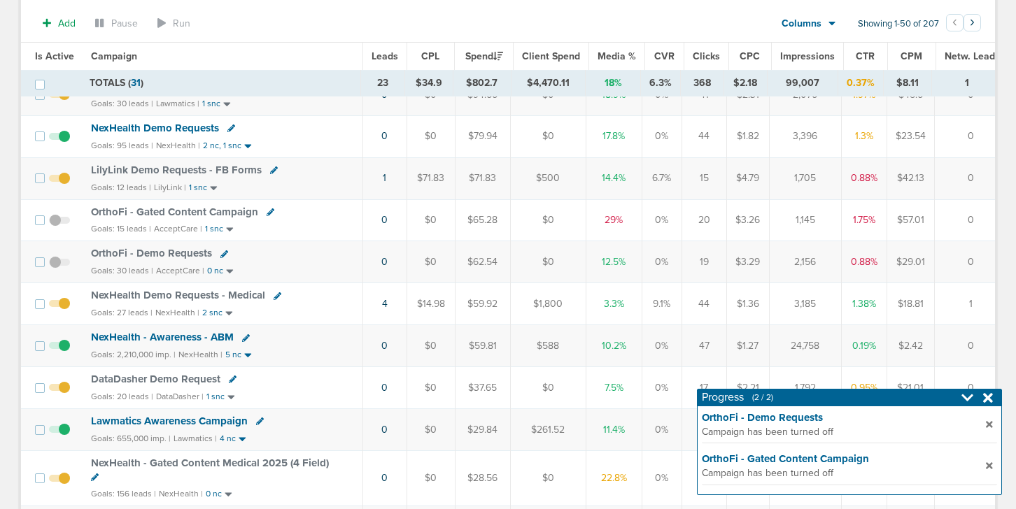
scroll to position [198, 0]
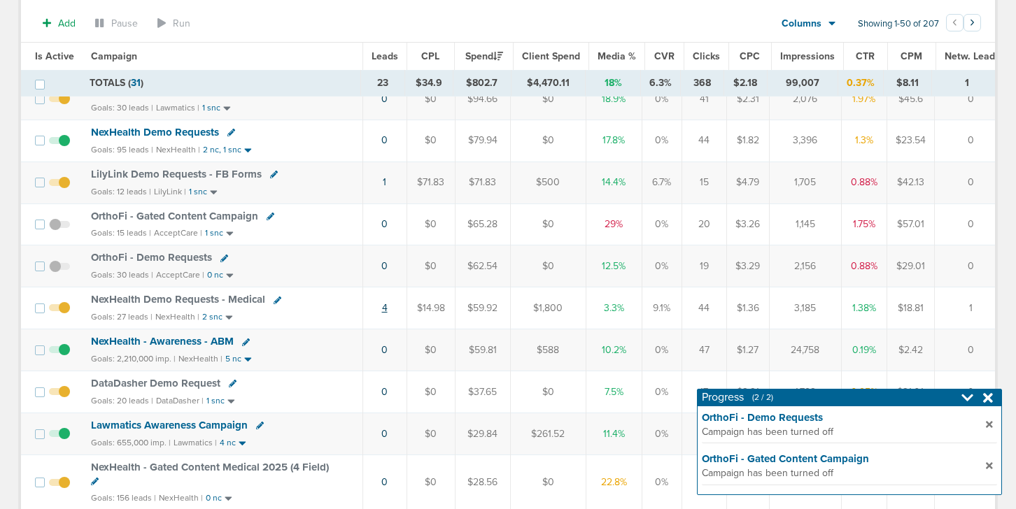
click at [384, 311] on link "4" at bounding box center [385, 308] width 6 height 12
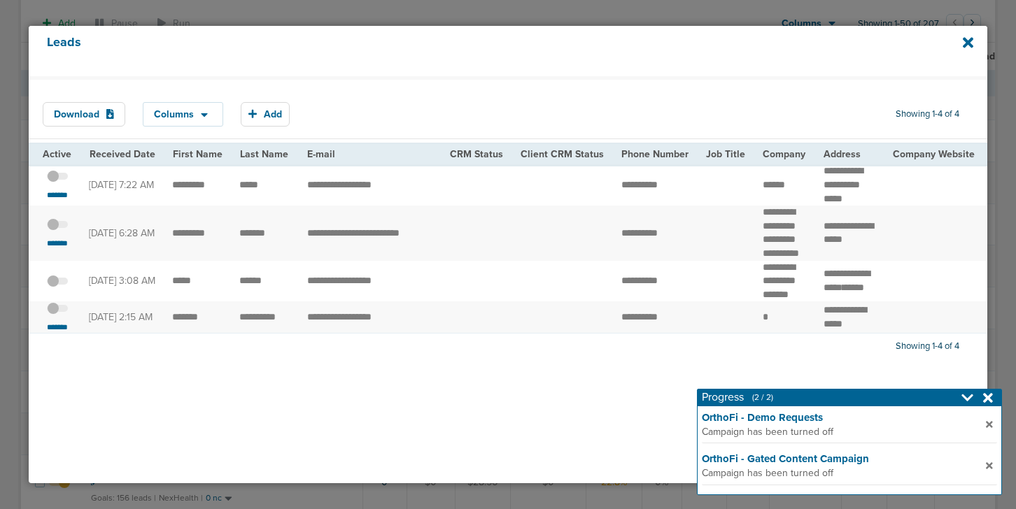
click at [61, 316] on span at bounding box center [57, 316] width 21 height 0
click at [57, 311] on input "checkbox" at bounding box center [57, 311] width 0 height 0
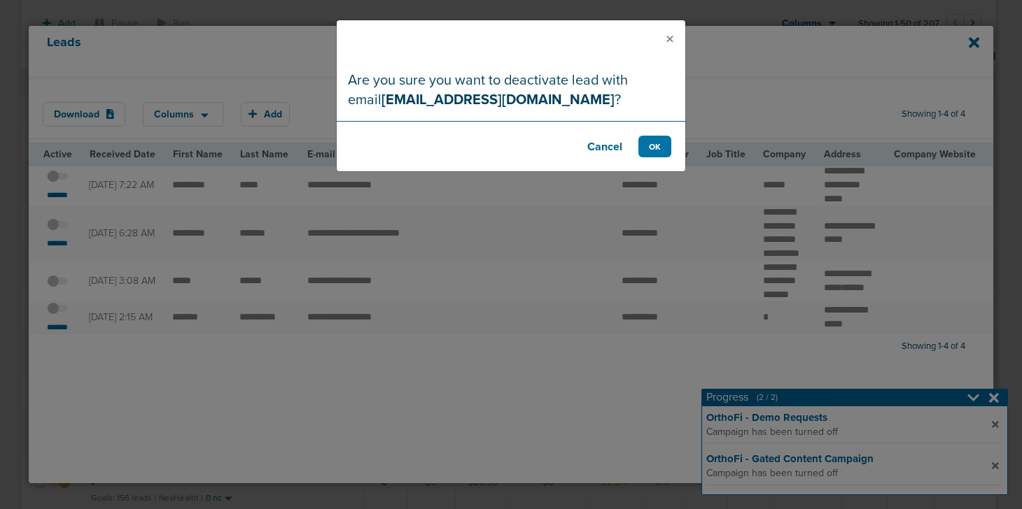
click at [606, 146] on button "Cancel" at bounding box center [605, 147] width 56 height 22
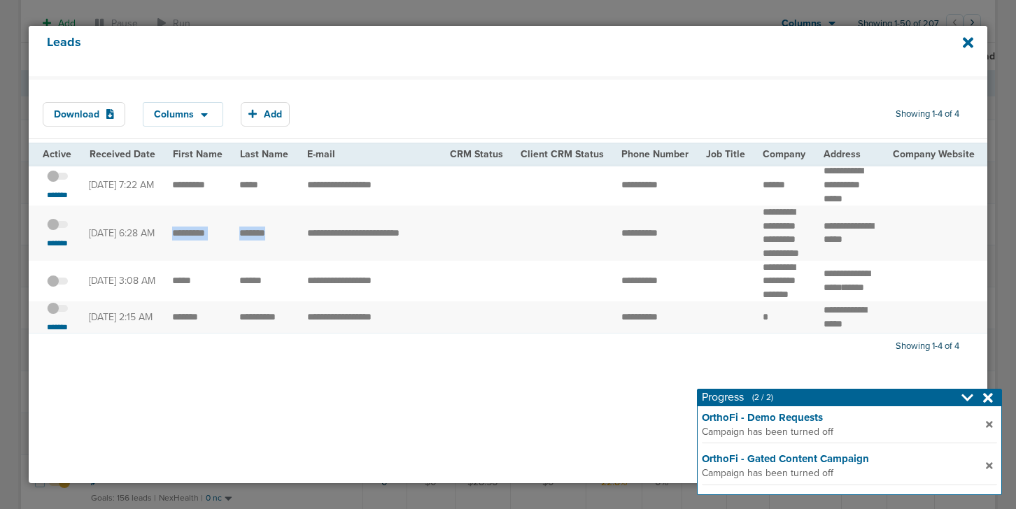
drag, startPoint x: 167, startPoint y: 241, endPoint x: 274, endPoint y: 249, distance: 108.1
click at [963, 43] on icon at bounding box center [968, 42] width 10 height 15
click at [963, 44] on icon at bounding box center [968, 42] width 10 height 10
